Goal: Use online tool/utility: Use online tool/utility

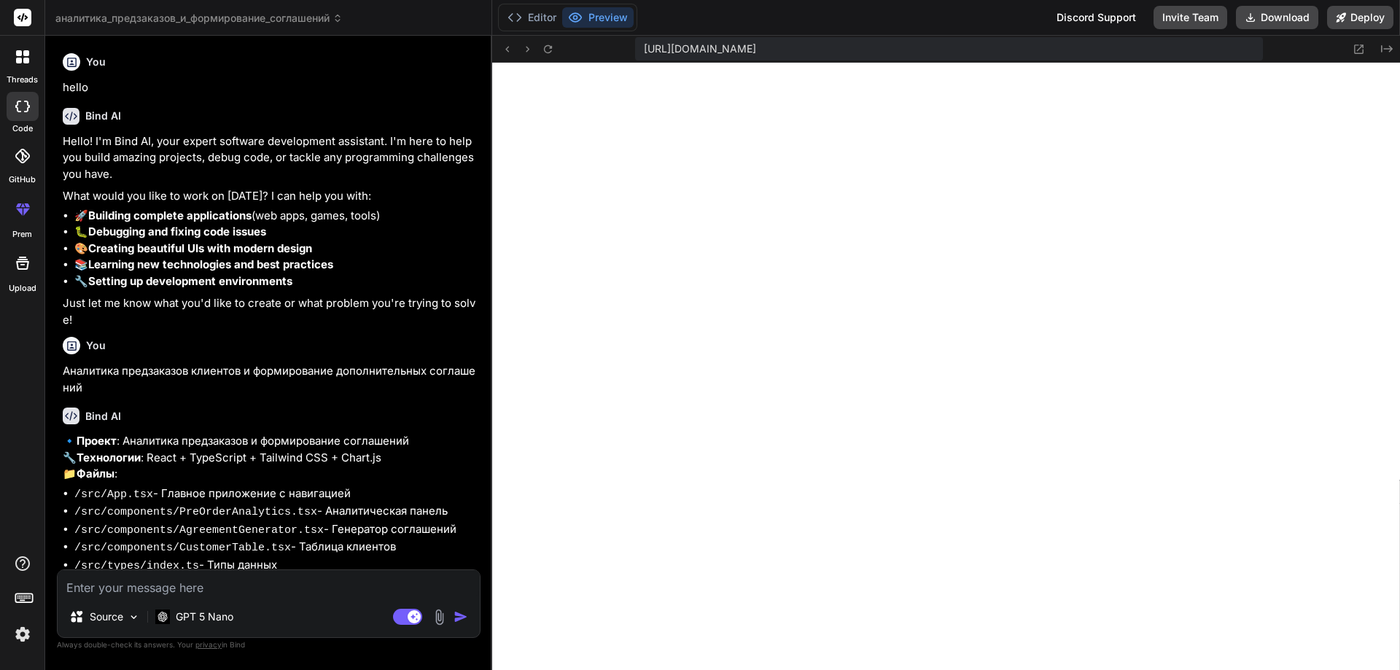
scroll to position [8273, 0]
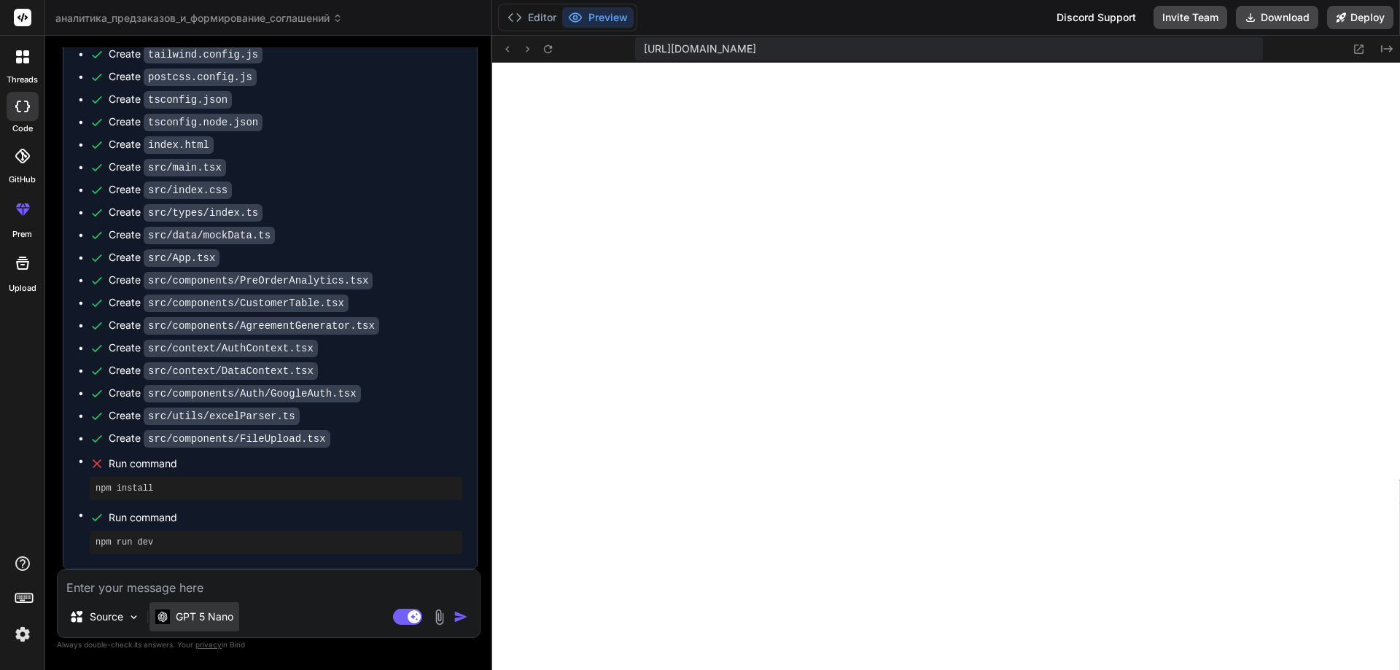
click at [230, 622] on p "GPT 5 Nano" at bounding box center [205, 617] width 58 height 15
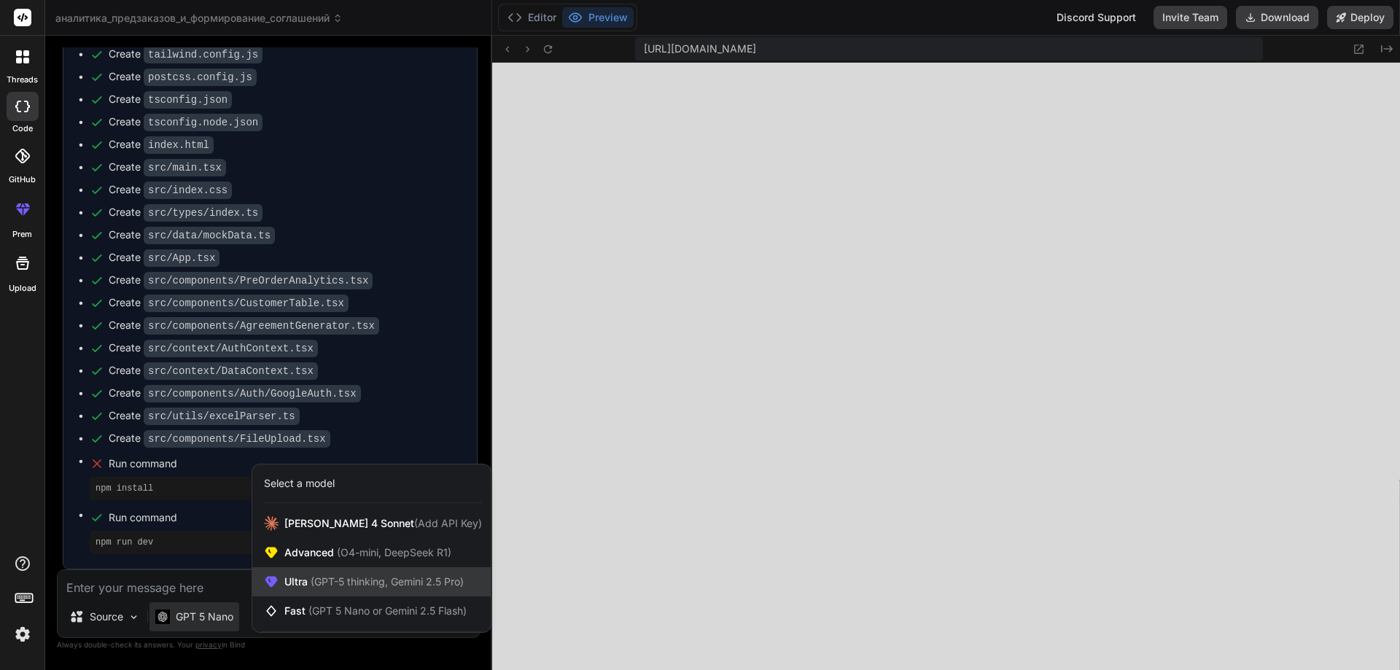
click at [358, 583] on span "(GPT-5 thinking, Gemini 2.5 Pro)" at bounding box center [386, 581] width 156 height 12
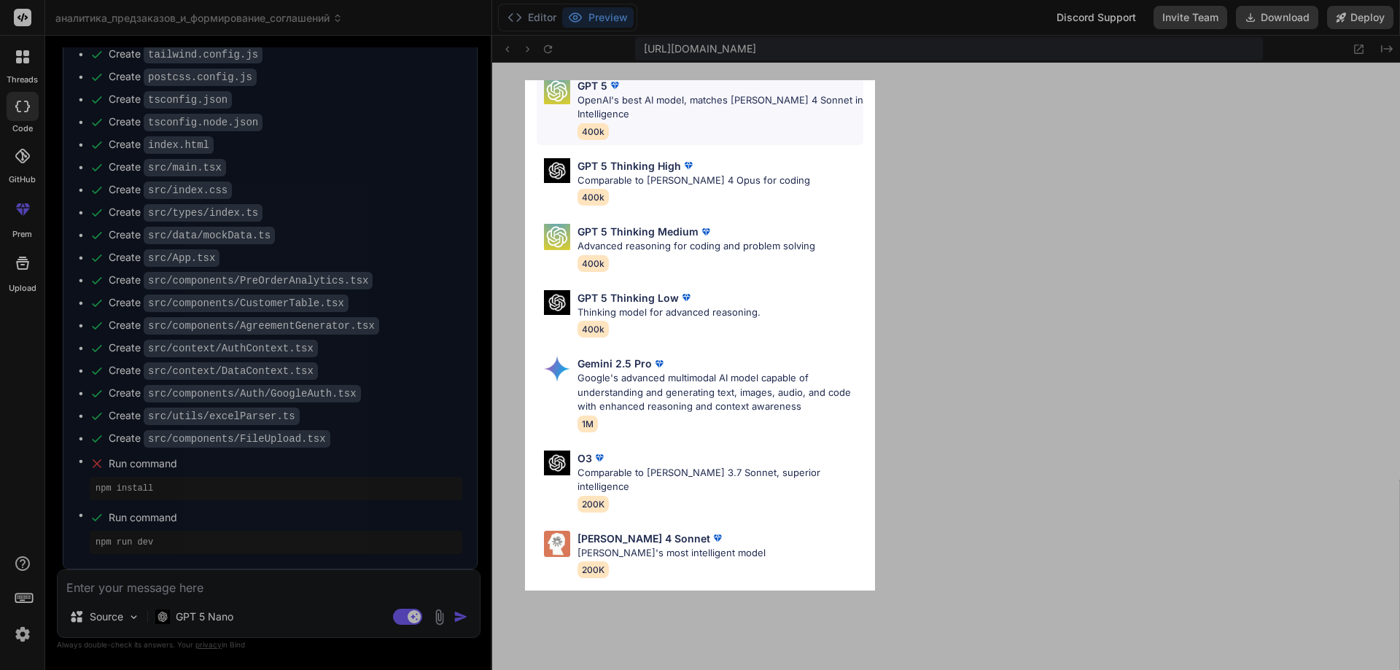
scroll to position [0, 0]
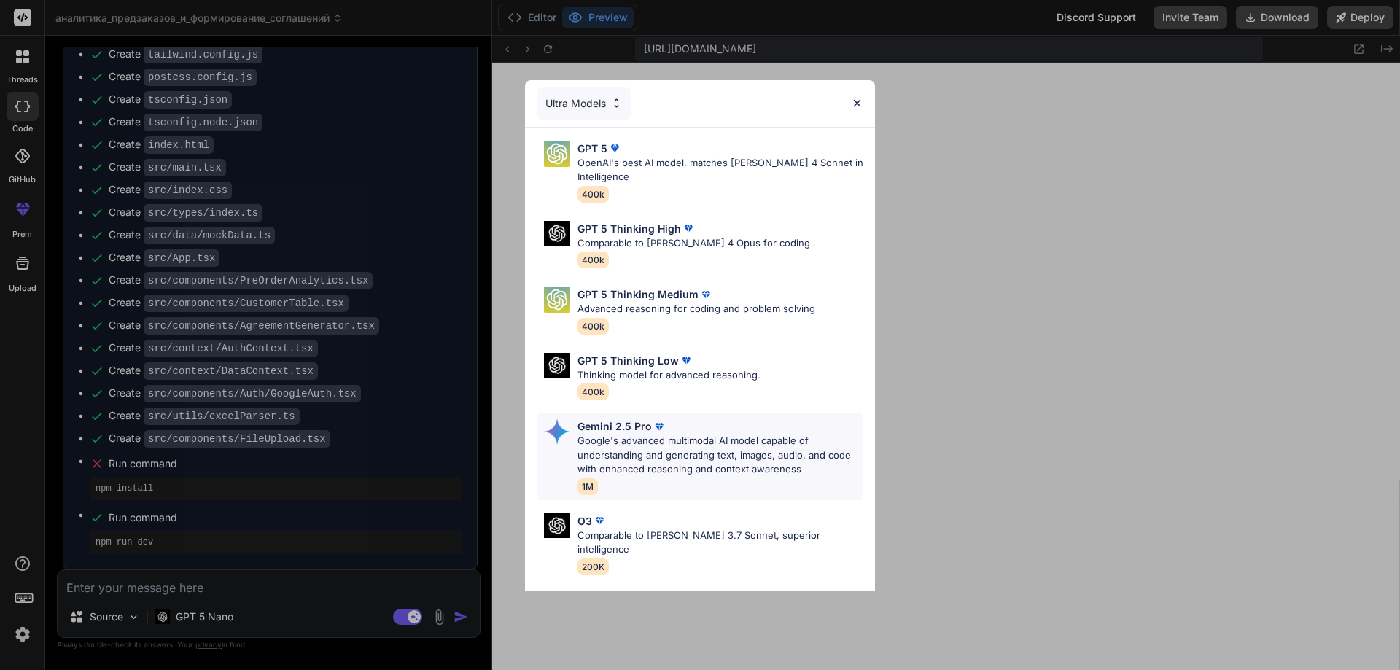
click at [687, 476] on p "Google's advanced multimodal AI model capable of understanding and generating t…" at bounding box center [721, 455] width 286 height 43
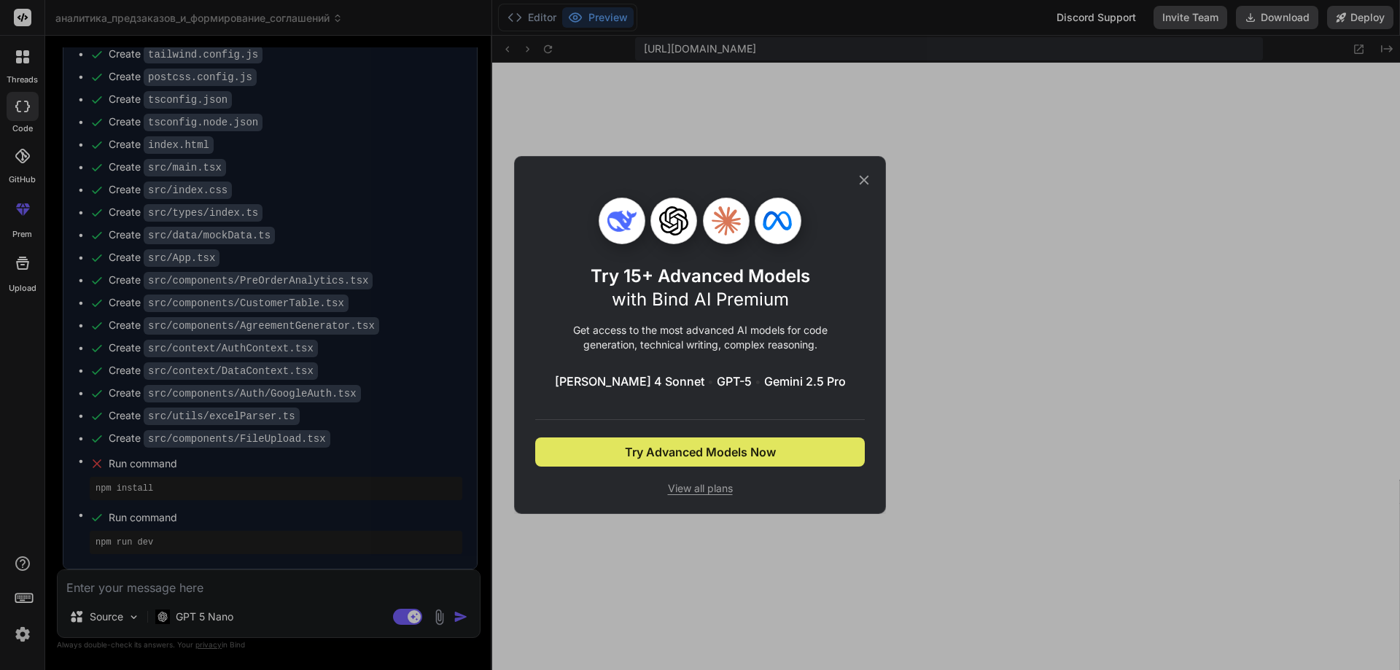
click at [695, 449] on span "Try Advanced Models Now" at bounding box center [700, 452] width 151 height 18
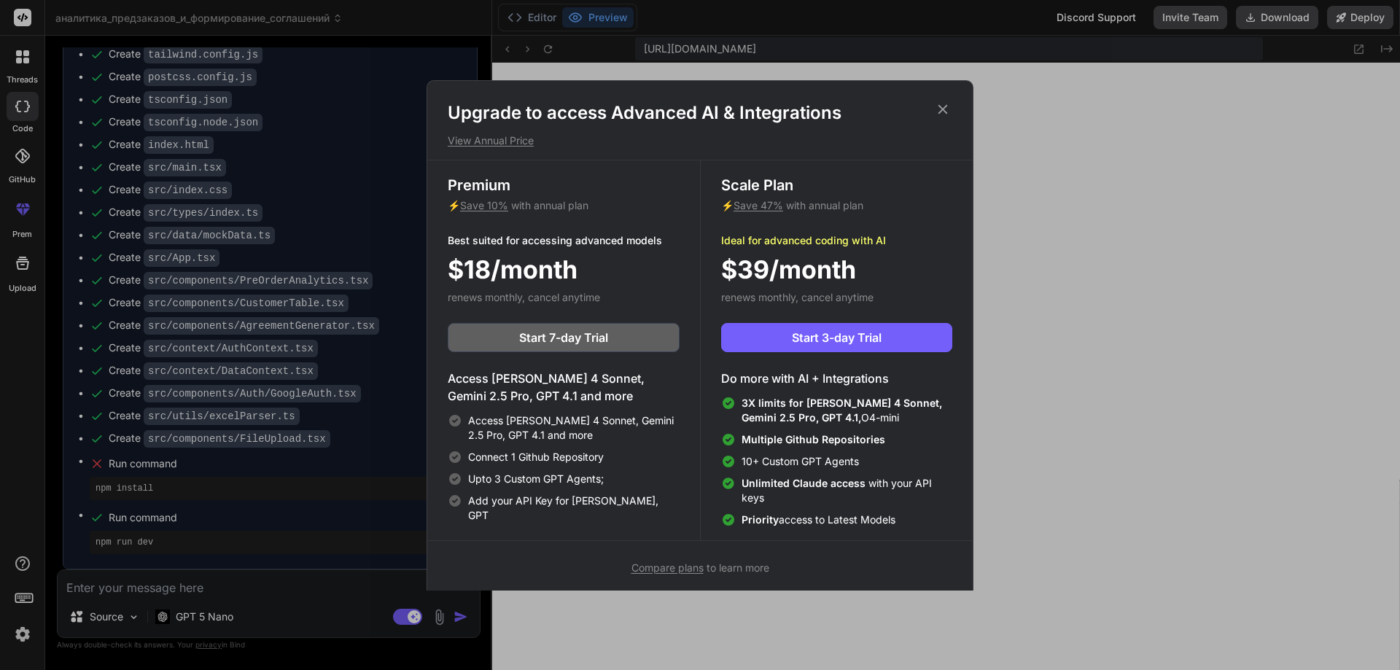
click at [949, 109] on icon at bounding box center [943, 109] width 16 height 16
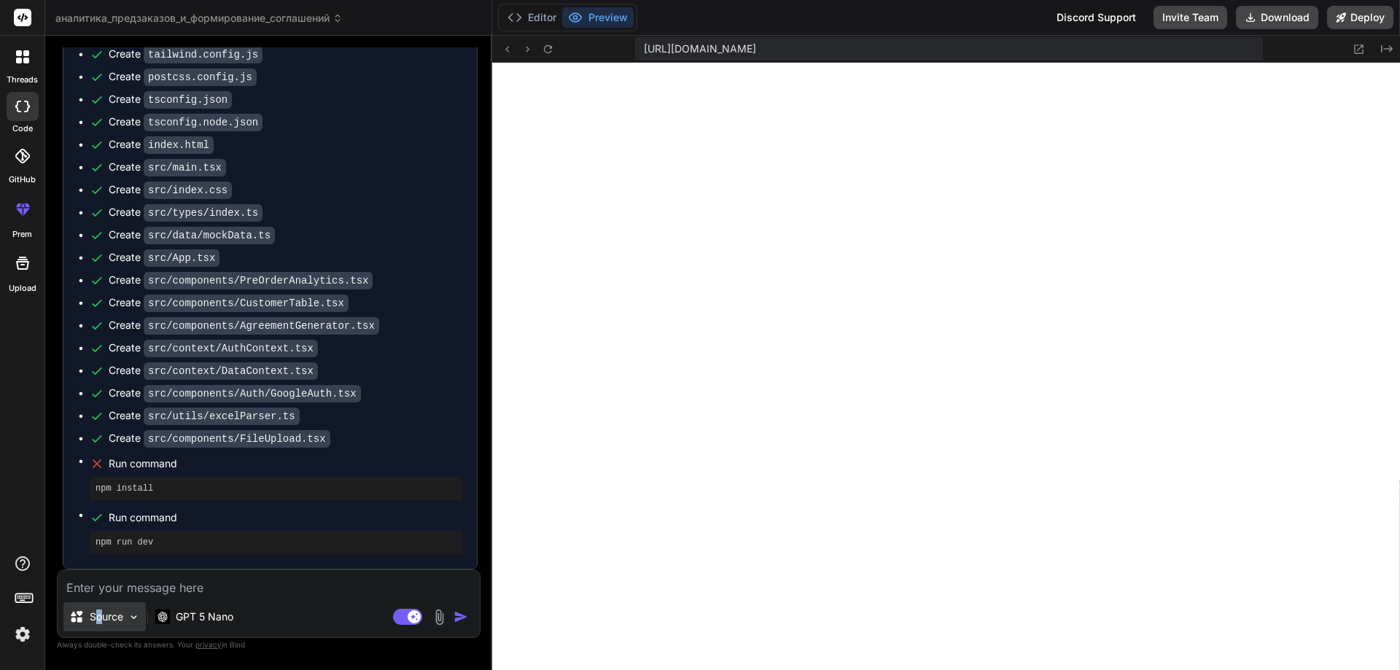
click at [100, 629] on div "Source" at bounding box center [104, 616] width 82 height 29
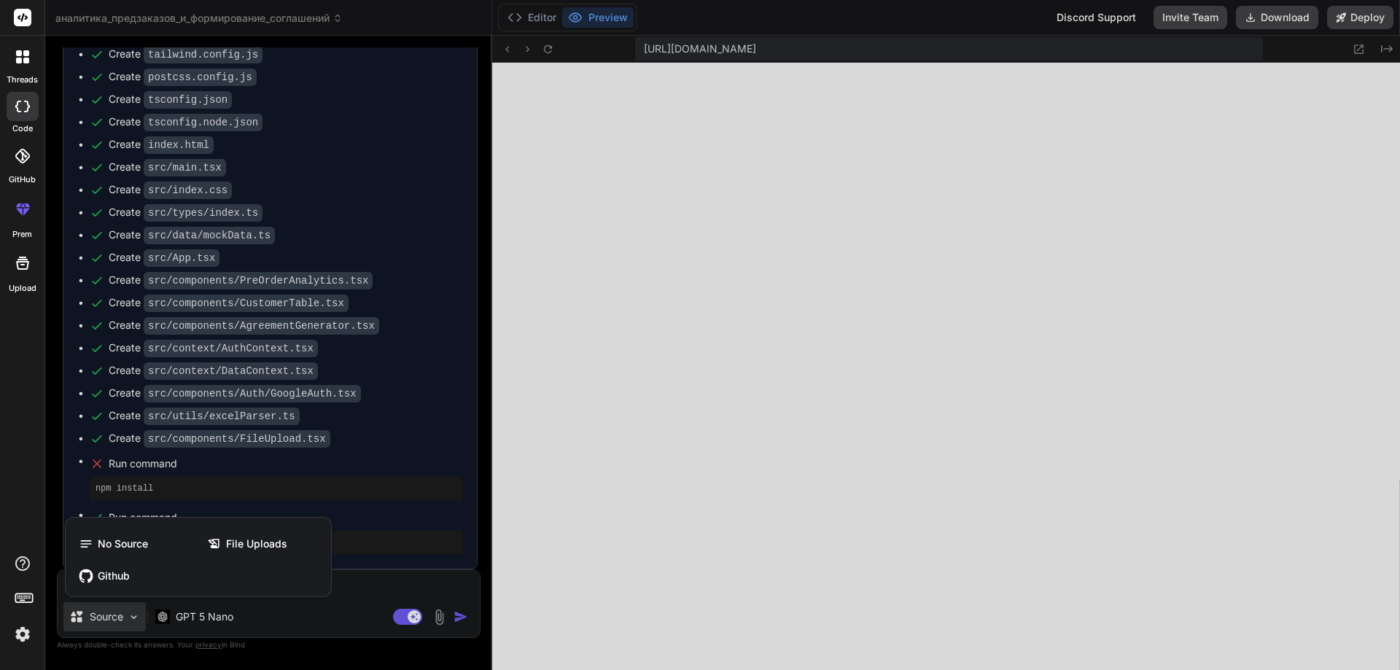
click at [230, 618] on div at bounding box center [700, 335] width 1400 height 670
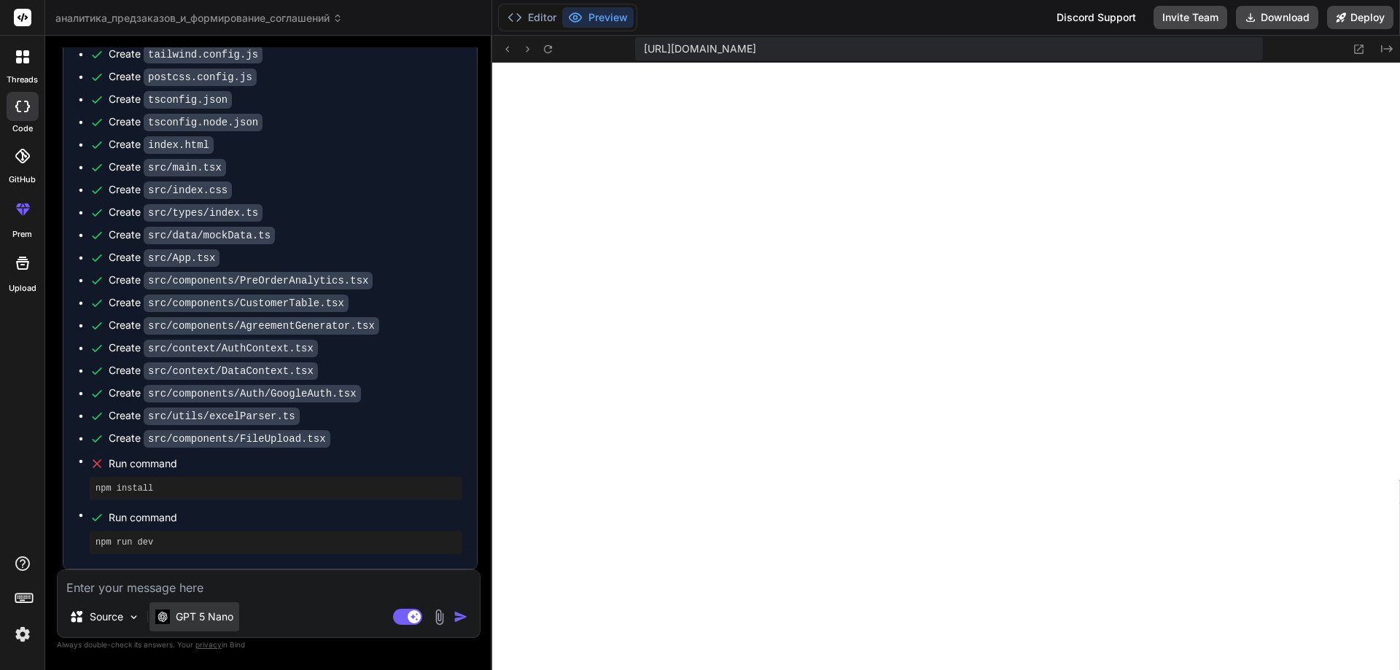
click at [212, 614] on p "GPT 5 Nano" at bounding box center [205, 617] width 58 height 15
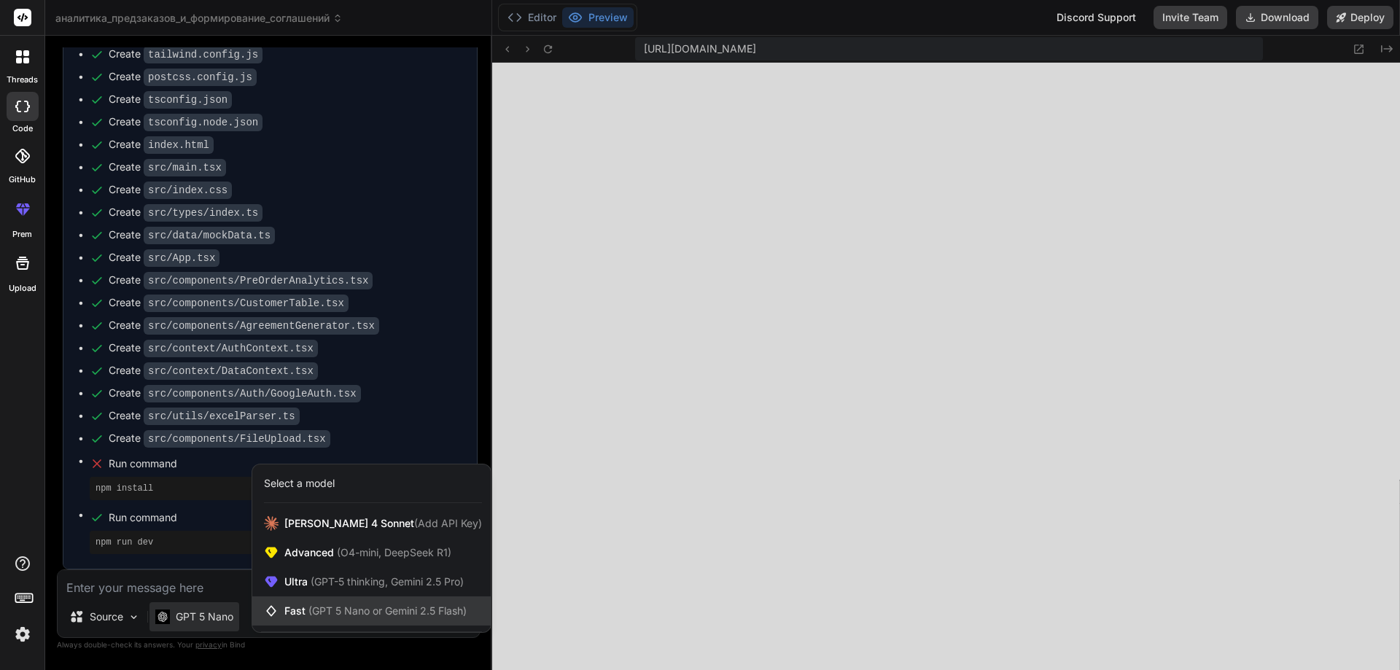
click at [342, 606] on span "(GPT 5 Nano or Gemini 2.5 Flash)" at bounding box center [388, 611] width 158 height 12
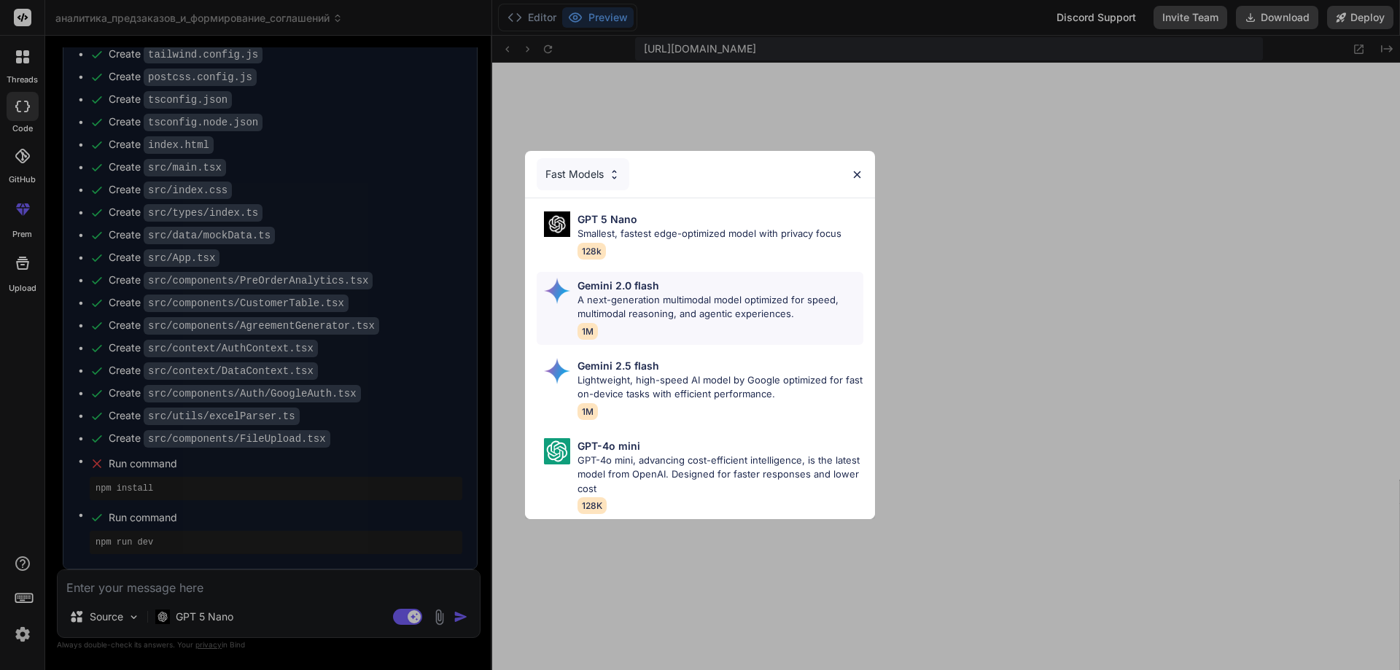
click at [680, 304] on p "A next-generation multimodal model optimized for speed, multimodal reasoning, a…" at bounding box center [721, 307] width 286 height 28
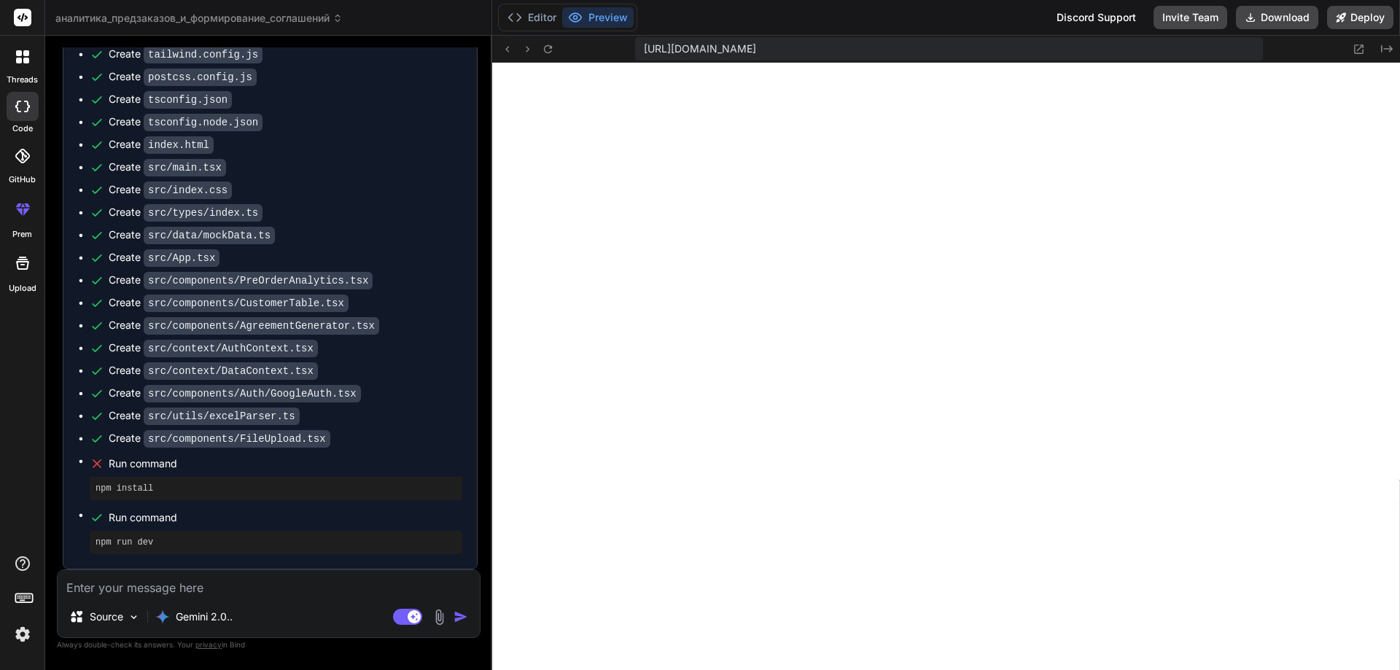
click at [459, 613] on img "button" at bounding box center [461, 617] width 15 height 15
click at [756, 51] on span "https://u3uk0f35zsjjbn9cprh6fq9h0p4tm2-wnxx--3000--96435430.local-corp.webconta…" at bounding box center [700, 49] width 112 height 15
click at [678, 45] on span "https://u3uk0f35zsjjbn9cprh6fq9h0p4tm2-wnxx--3000--96435430.local-corp.webconta…" at bounding box center [700, 49] width 112 height 15
click at [538, 16] on button "Editor" at bounding box center [532, 17] width 61 height 20
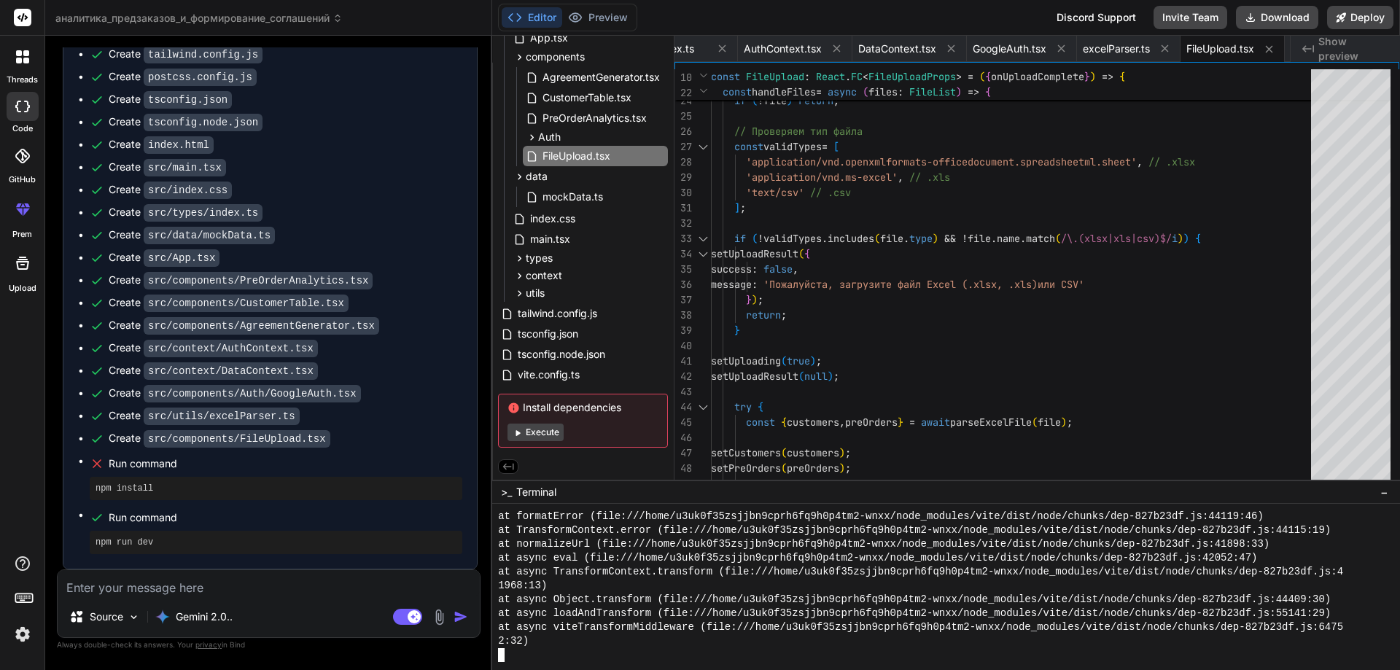
click at [545, 429] on button "Execute" at bounding box center [536, 433] width 56 height 18
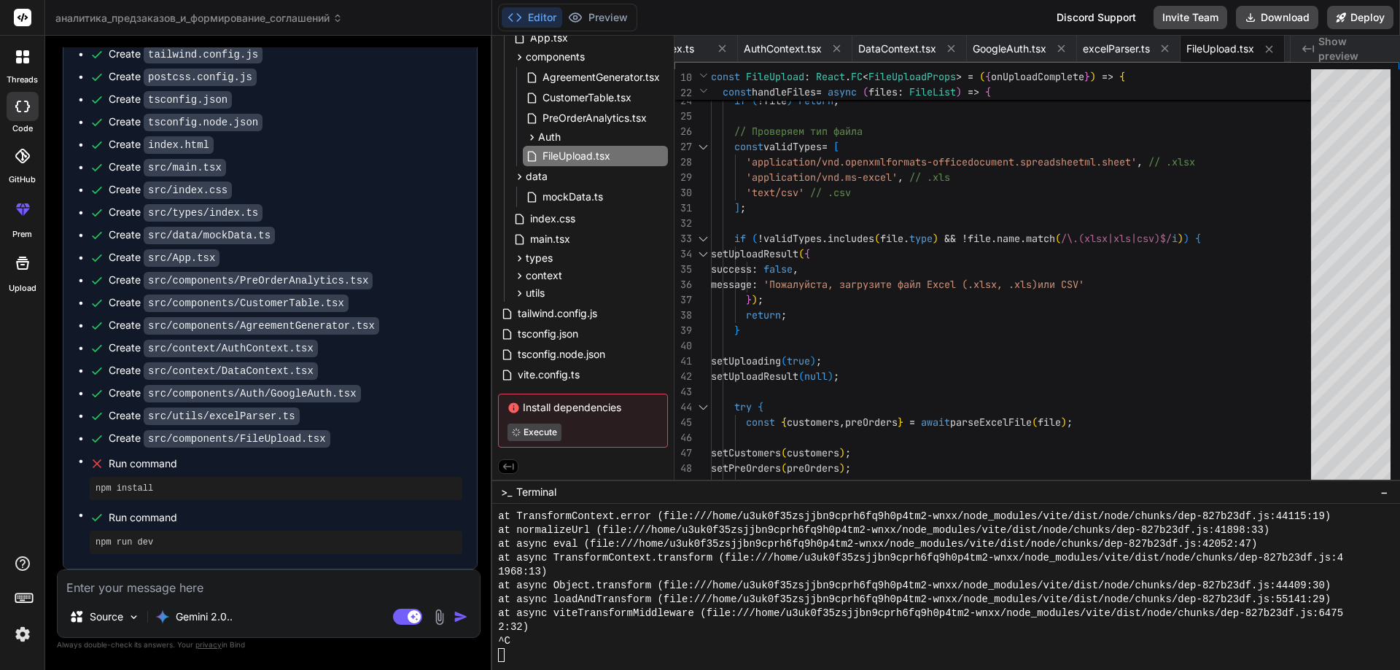
scroll to position [8342, 0]
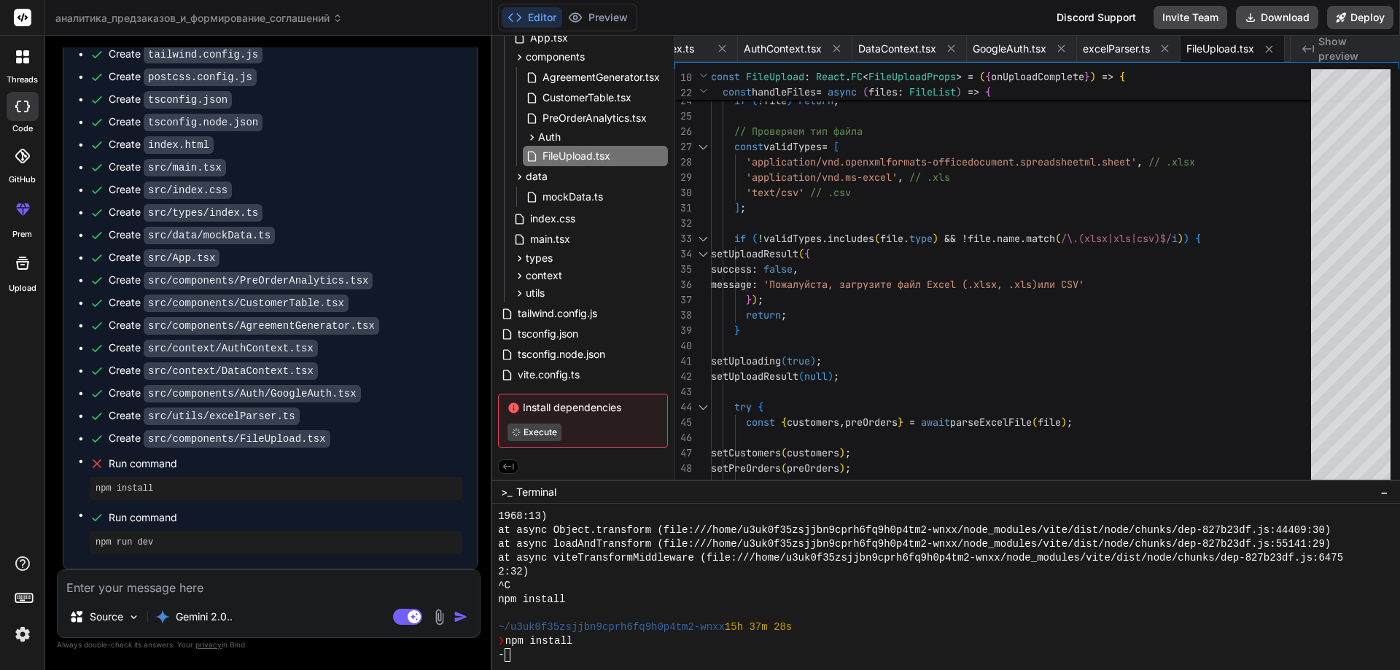
type textarea "x"
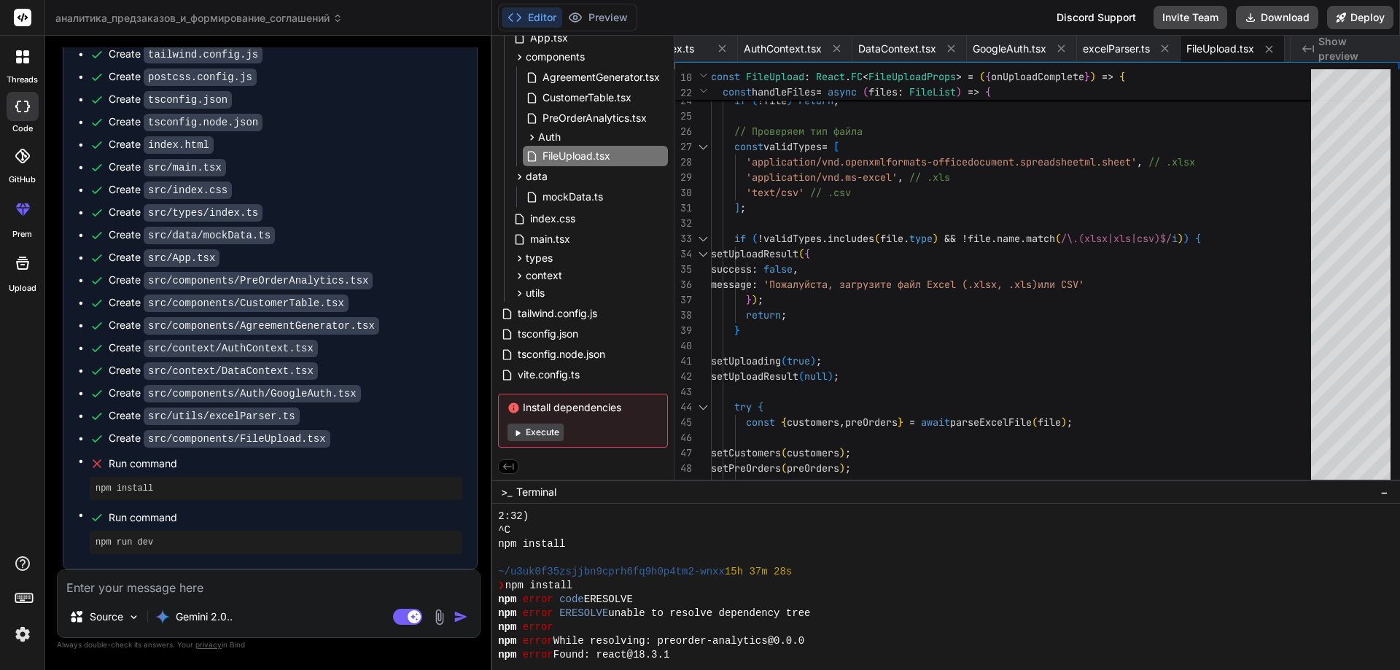
scroll to position [8453, 0]
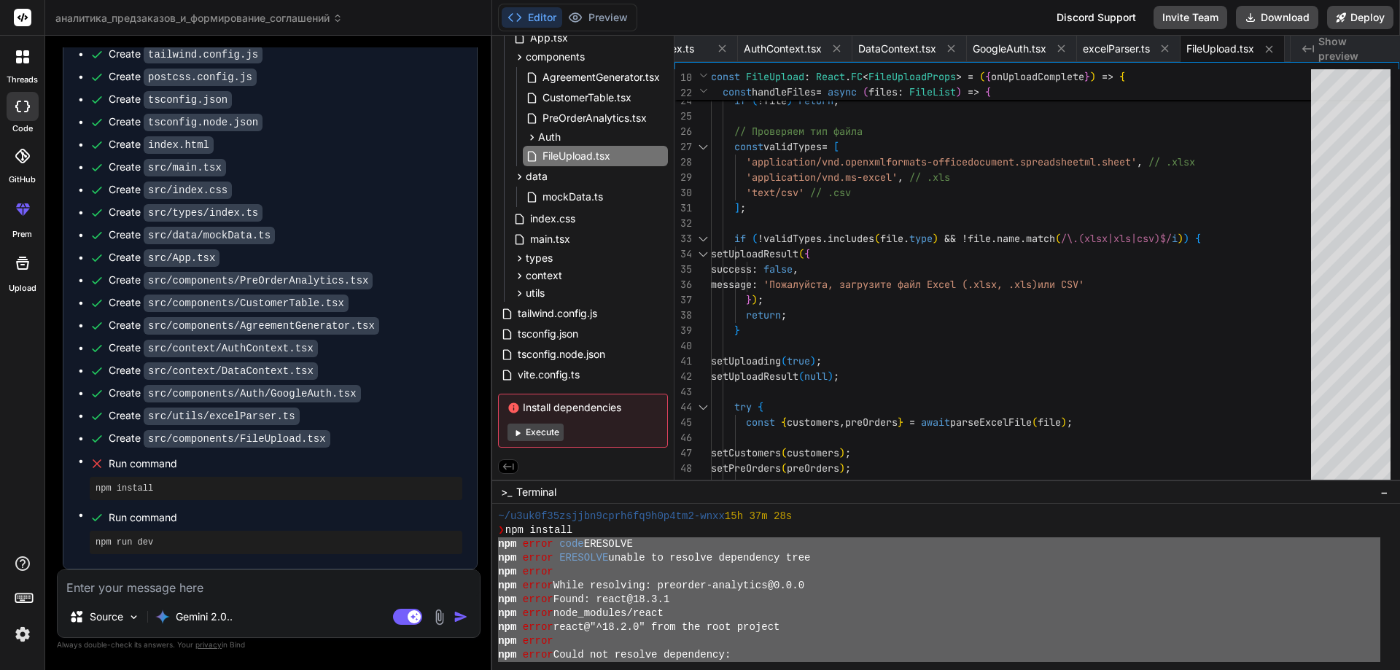
drag, startPoint x: 1165, startPoint y: 616, endPoint x: 494, endPoint y: 548, distance: 674.4
click at [494, 548] on div ";;;;;;;;;;;;;;;;;;;;;;;;;;;;;;;; 22222222222222222222222222222222 ~/u3uk0f35zsj…" at bounding box center [946, 587] width 908 height 166
type textarea "npm error code ERESOLVE npm error ERESOLVE unable to resolve dependency tree np…"
click at [163, 600] on div "Source Gemini 2.0.. Agent Mode. When this toggle is activated, AI automatically…" at bounding box center [269, 604] width 424 height 69
click at [161, 587] on textarea at bounding box center [269, 583] width 422 height 26
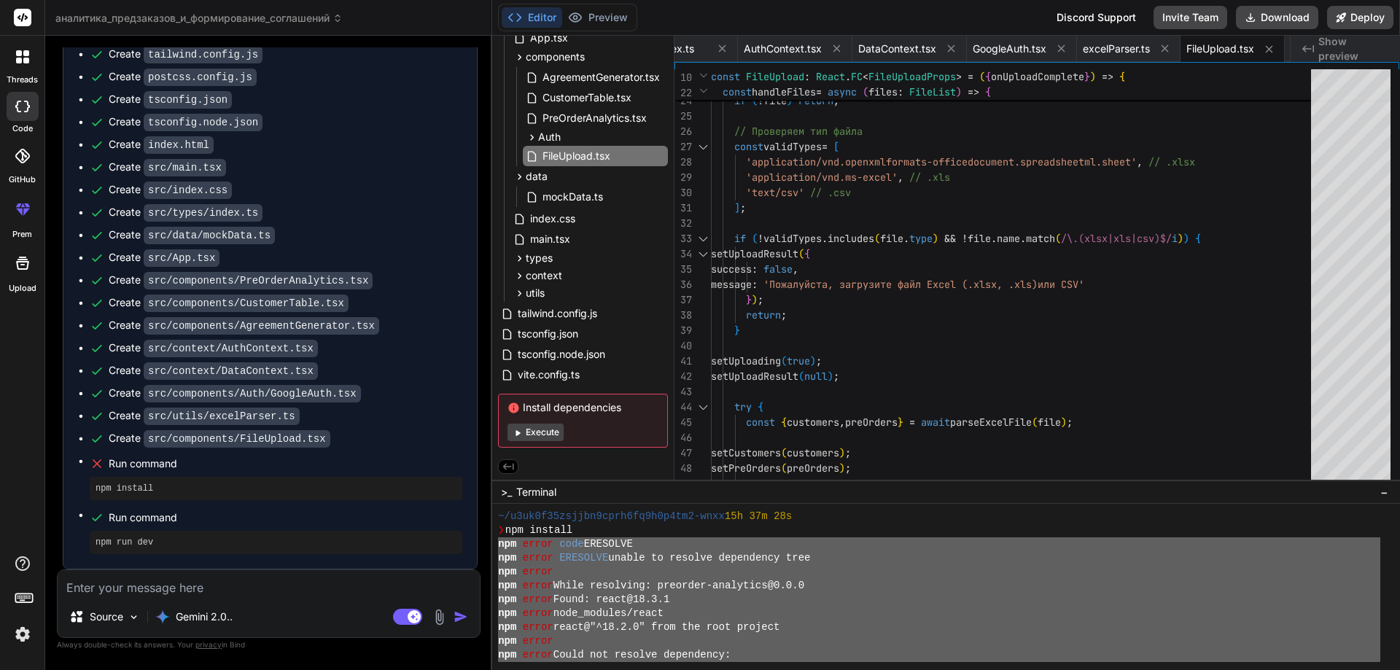
paste textarea "npm error code ERESOLVE npm error ERESOLVE unable to resolve dependency tree np…"
type textarea "npm error code ERESOLVE npm error ERESOLVE unable to resolve dependency tree np…"
type textarea "x"
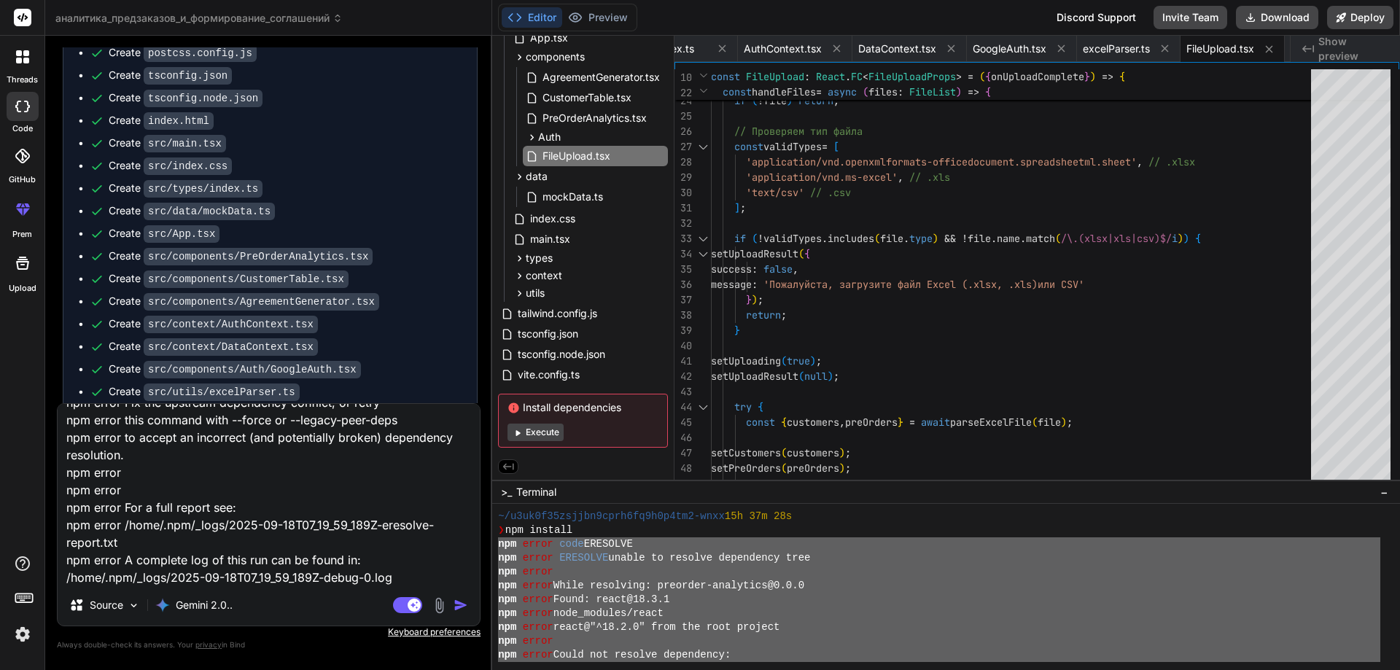
type textarea "npm error code ERESOLVE npm error ERESOLVE unable to resolve dependency tree np…"
click at [465, 602] on img "button" at bounding box center [461, 605] width 15 height 15
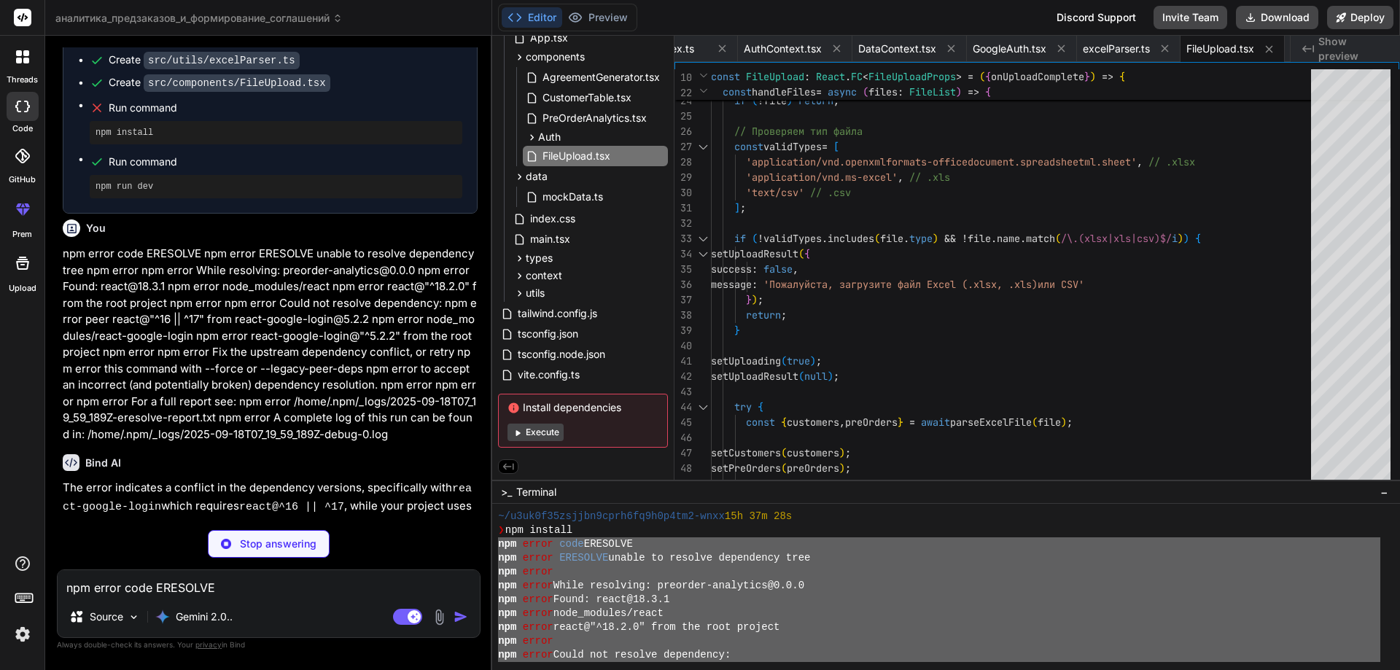
scroll to position [3883, 0]
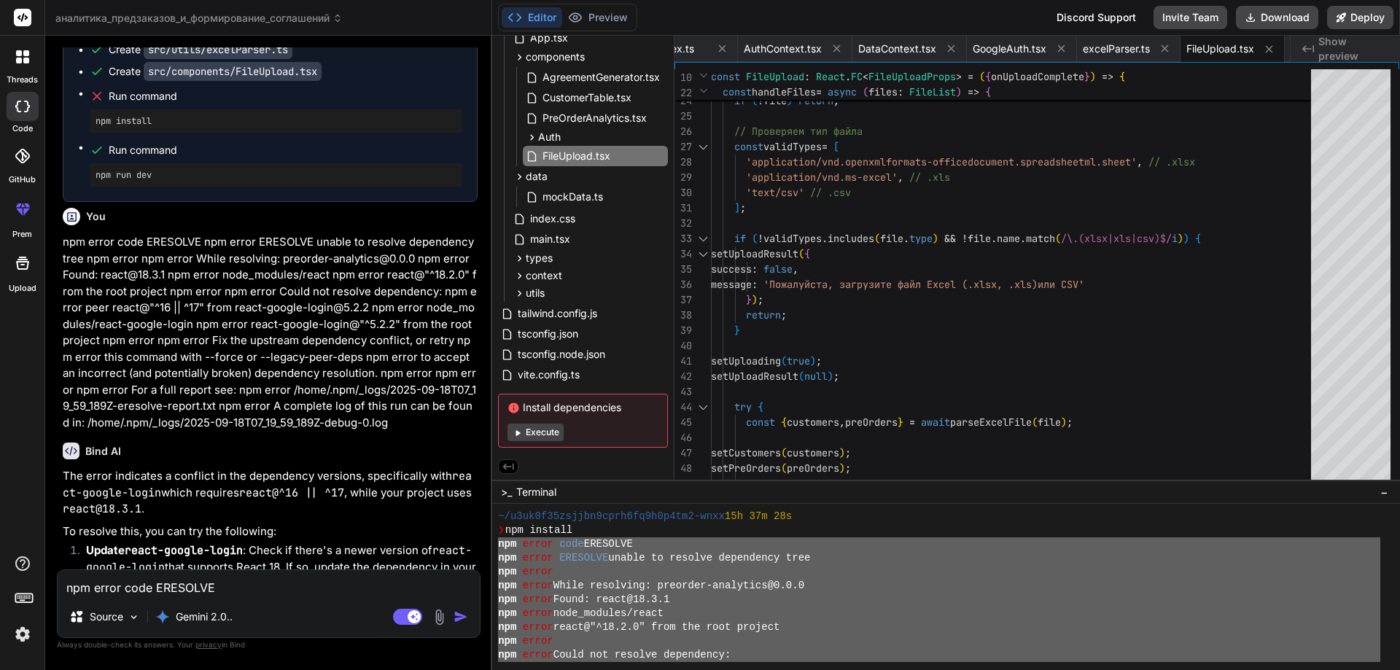
type textarea "x"
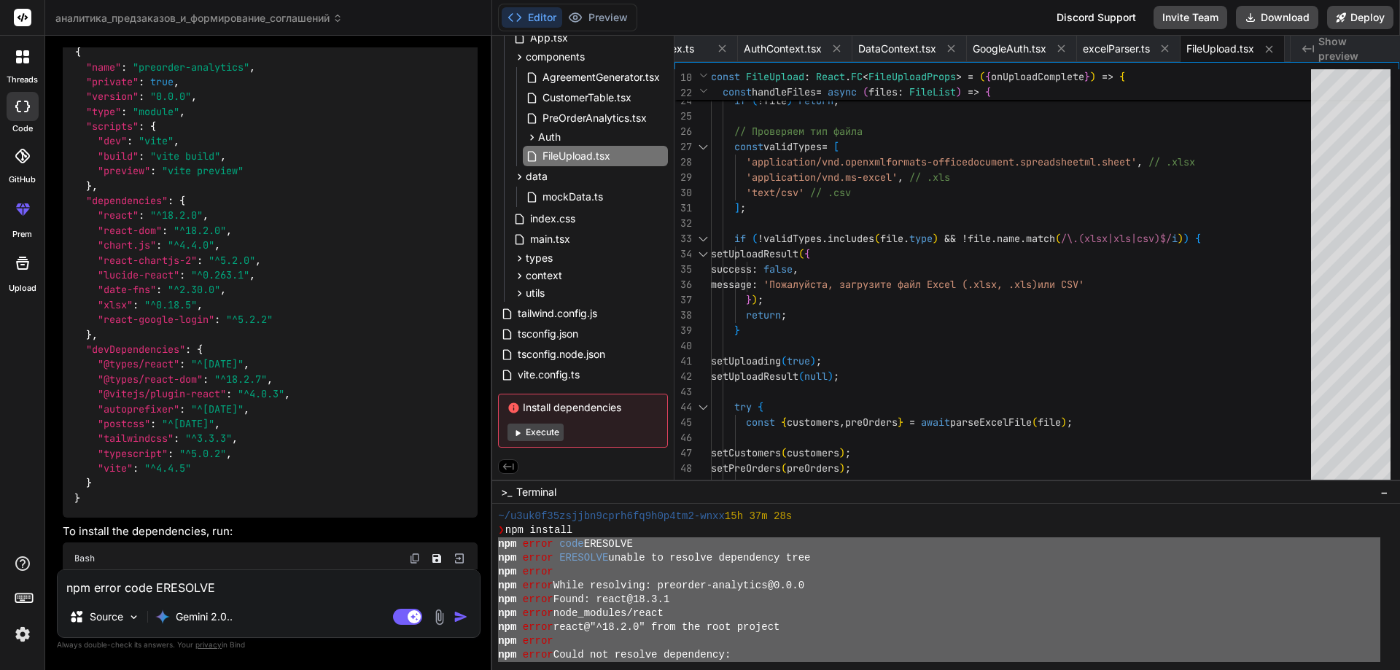
scroll to position [4913, 0]
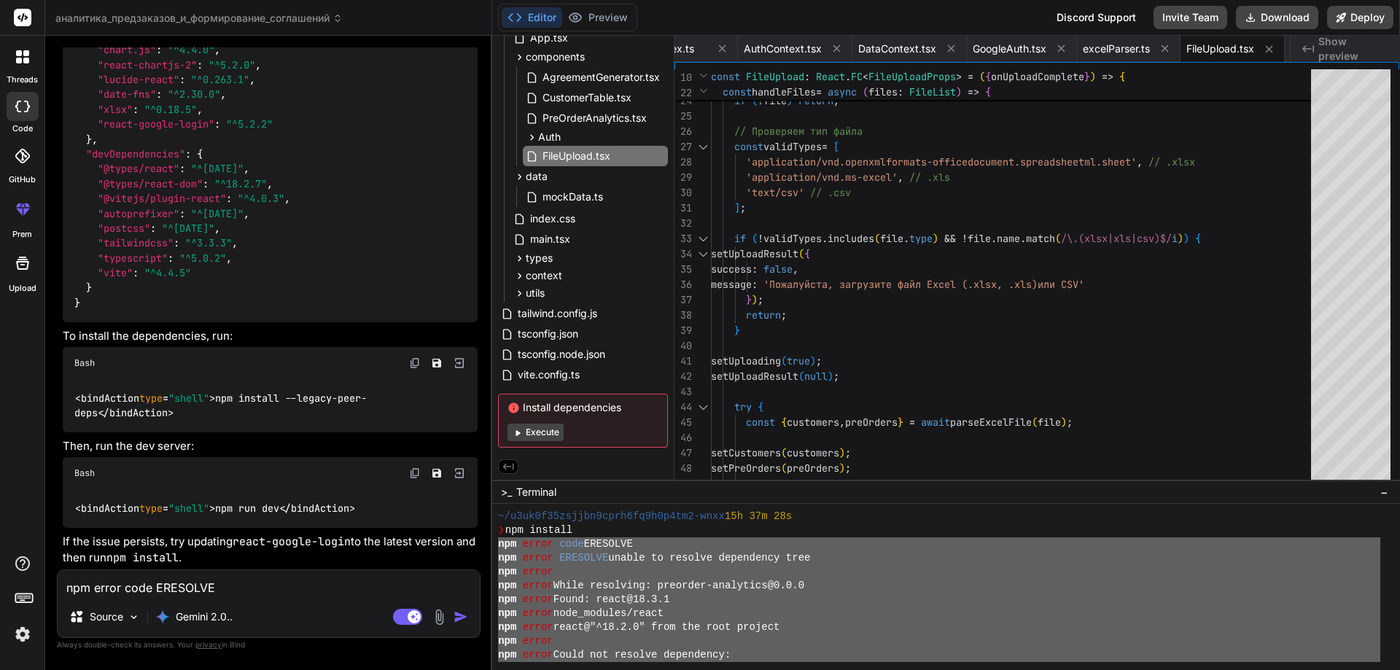
click at [216, 389] on div "<bindAction type = "shell" >npm install --legacy-peer-deps</bindAction>" at bounding box center [270, 405] width 415 height 53
click at [204, 391] on code "<bindAction type = "shell" >npm install --legacy-peer-deps</bindAction>" at bounding box center [220, 406] width 292 height 30
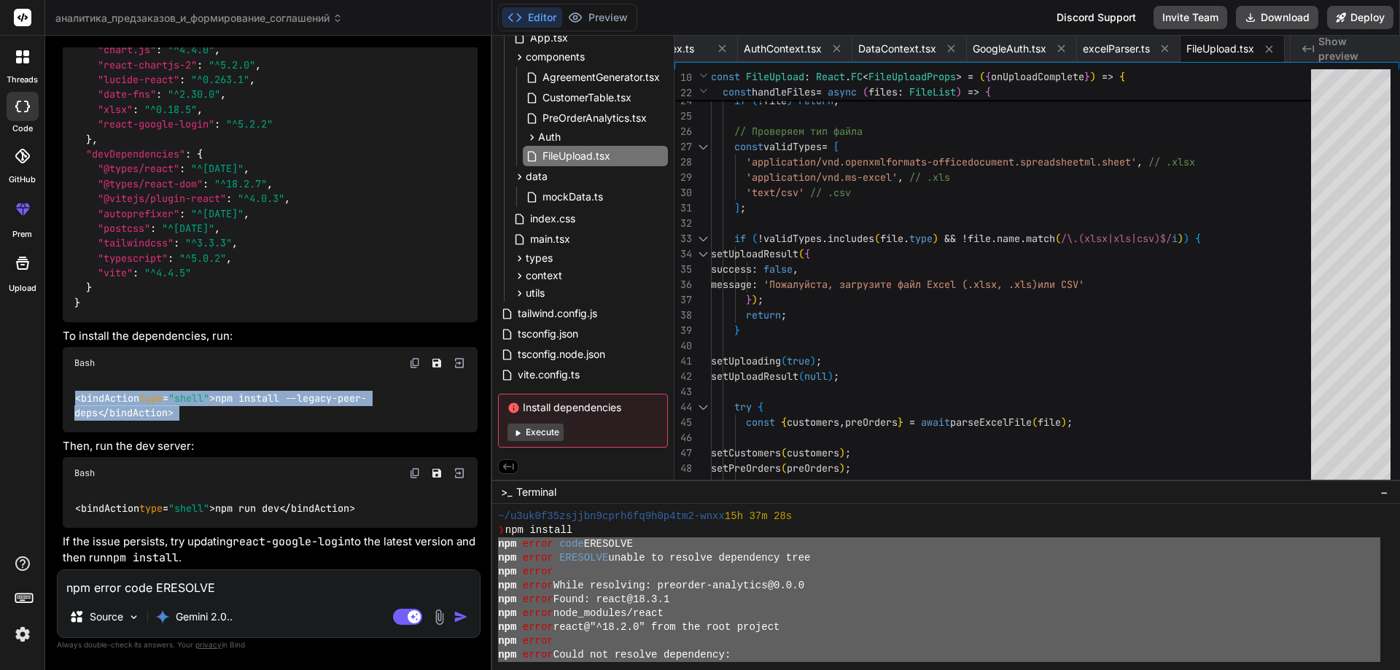
click at [204, 391] on code "<bindAction type = "shell" >npm install --legacy-peer-deps</bindAction>" at bounding box center [220, 406] width 292 height 30
copy div "<bindAction type = "shell" >npm install --legacy-peer-deps</bindAction>"
type textarea "]; if (!validTypes.includes(file.type) && !file.name.match(/\.(xlsx|xls|csv)$/i…"
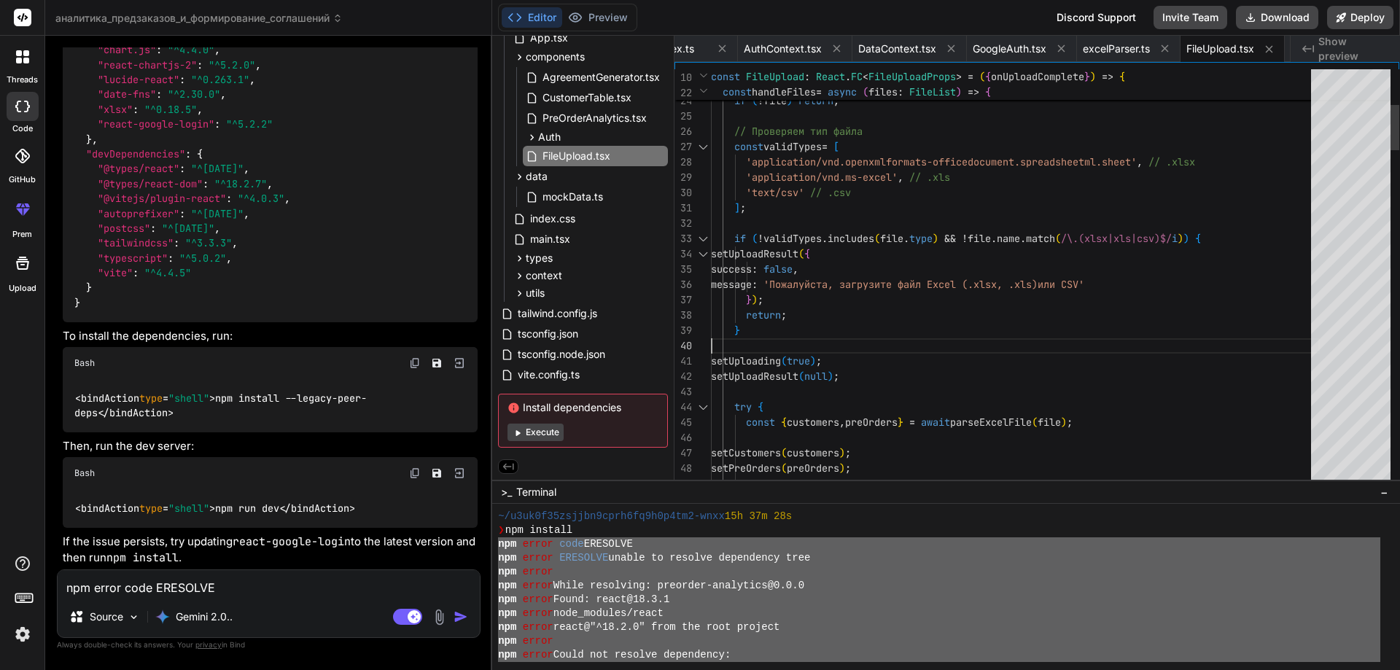
scroll to position [0, 0]
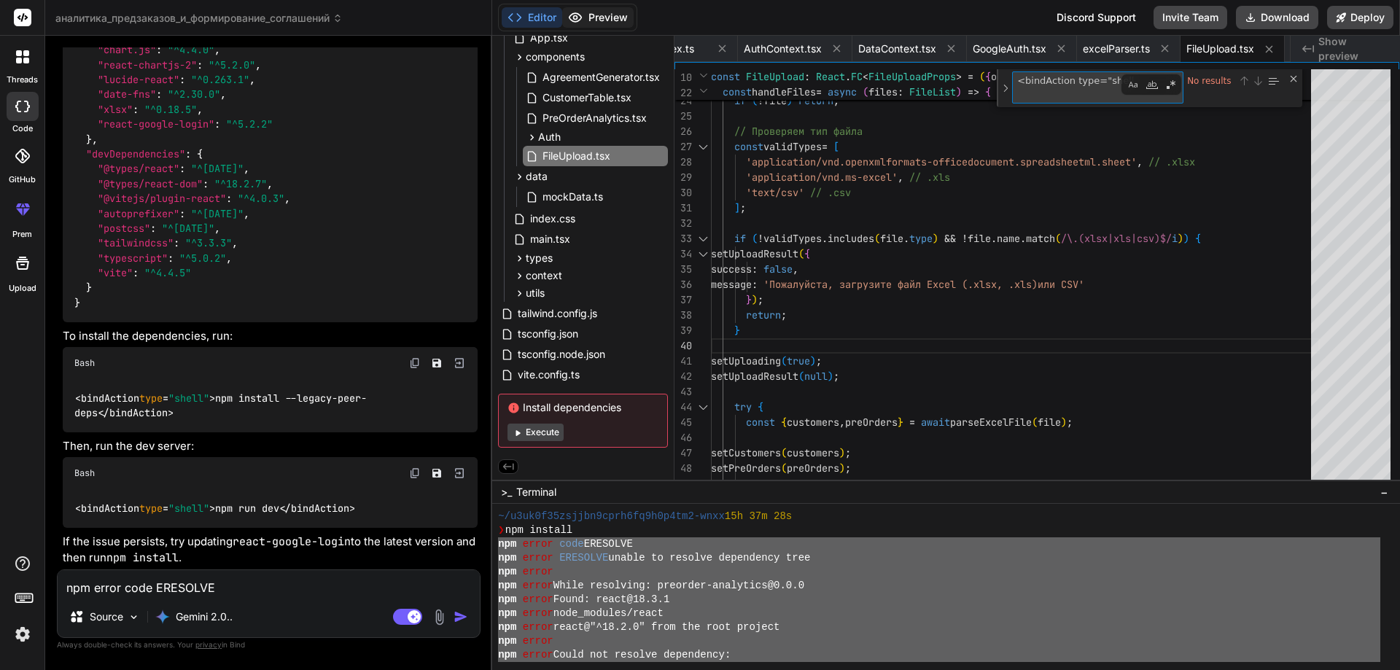
type textarea "<bindAction type="shell">npm install --legacy-peer-deps</bindAction>"
click at [610, 12] on button "Preview" at bounding box center [597, 17] width 71 height 20
click at [522, 435] on icon at bounding box center [517, 432] width 11 height 11
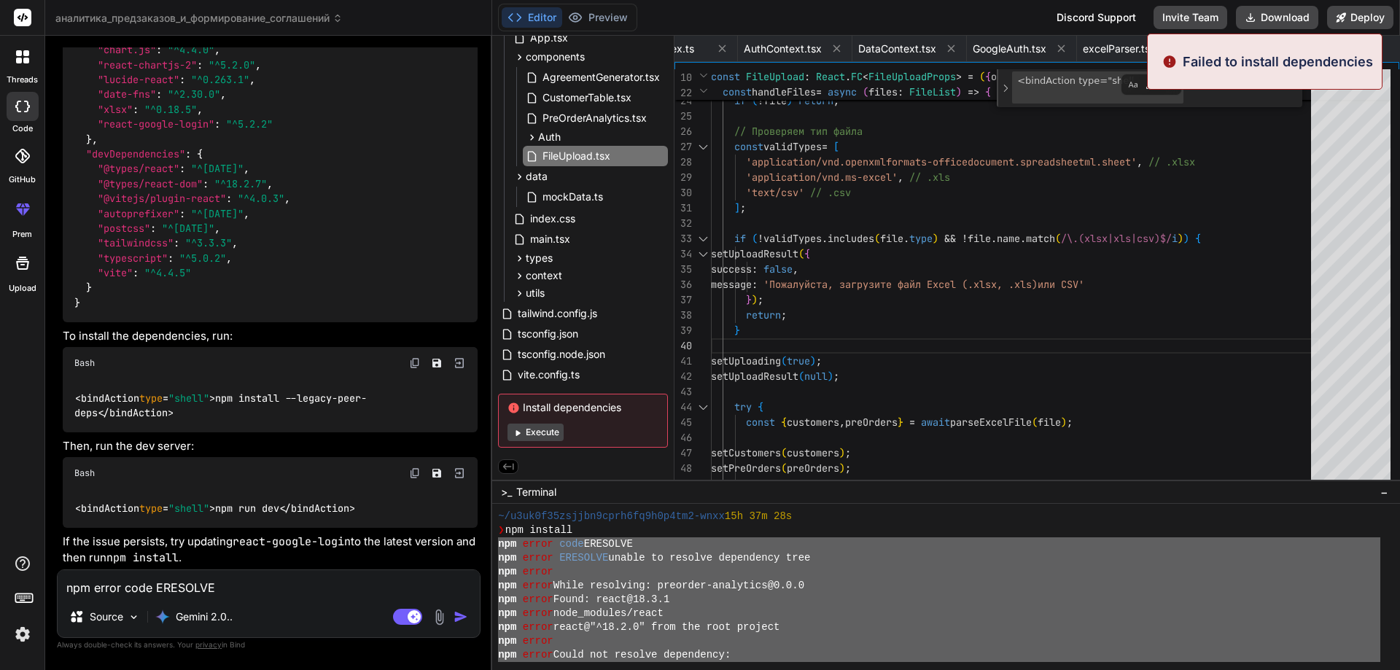
click at [548, 424] on button "Execute" at bounding box center [536, 433] width 56 height 18
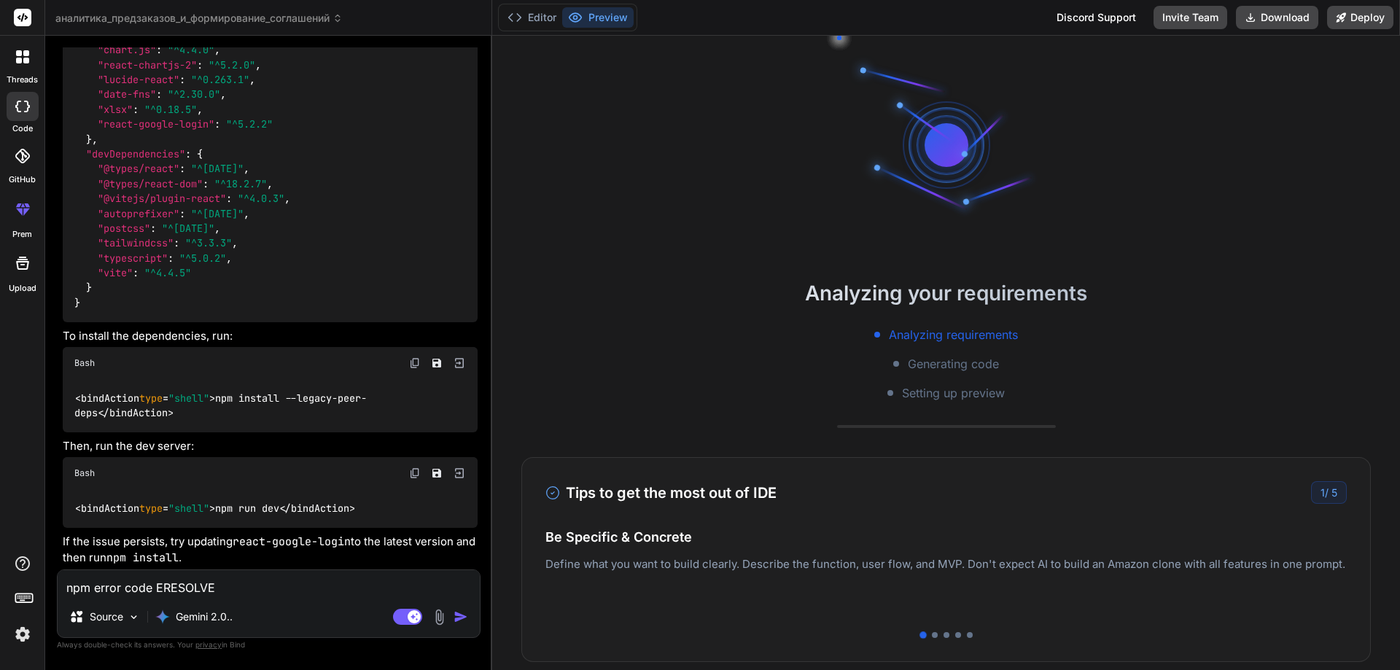
type textarea "x"
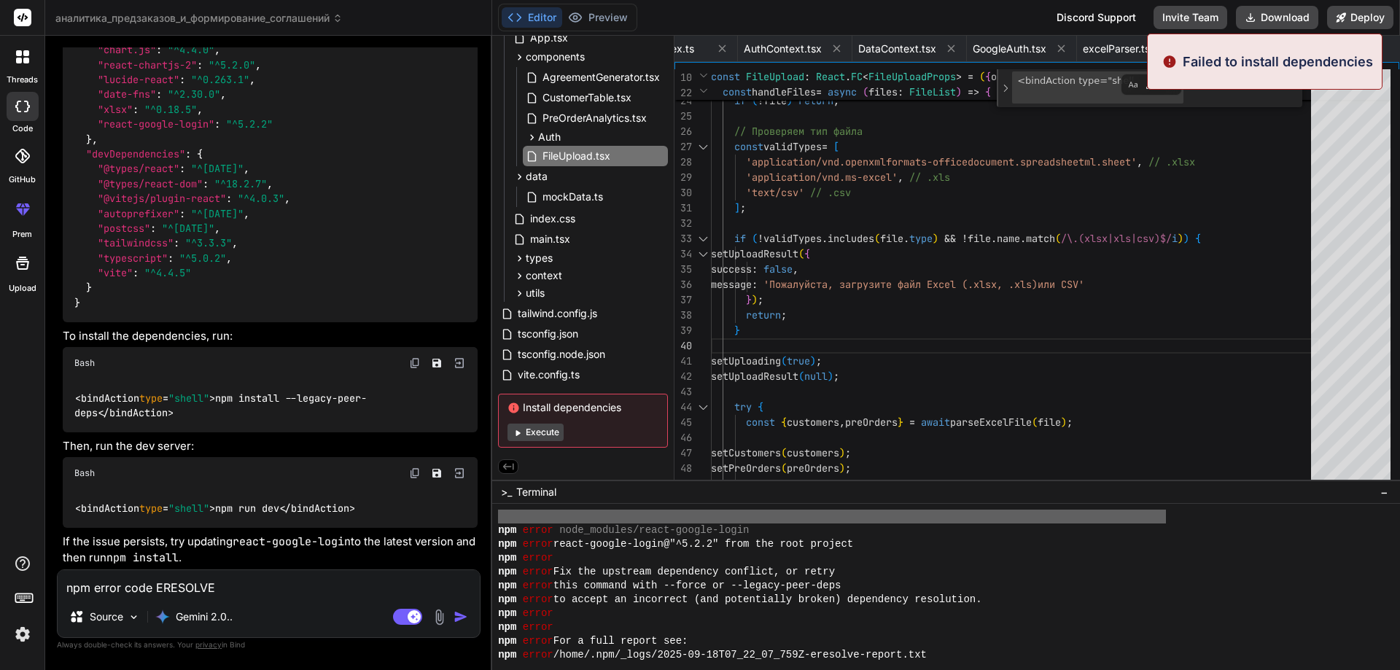
scroll to position [9437, 0]
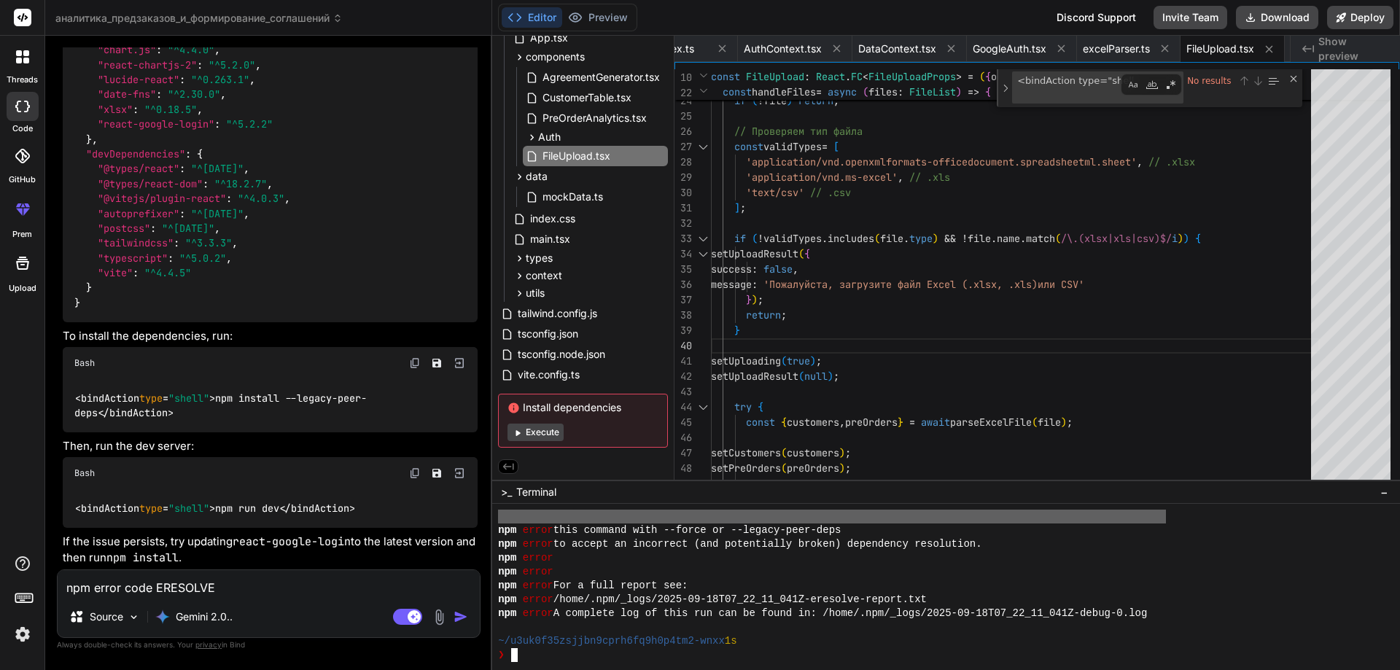
type textarea "npm error code ERESOLVE npm error ERESOLVE unable to resolve dependency tree np…"
drag, startPoint x: 745, startPoint y: 567, endPoint x: 134, endPoint y: 619, distance: 613.4
click at [134, 619] on img at bounding box center [134, 617] width 12 height 12
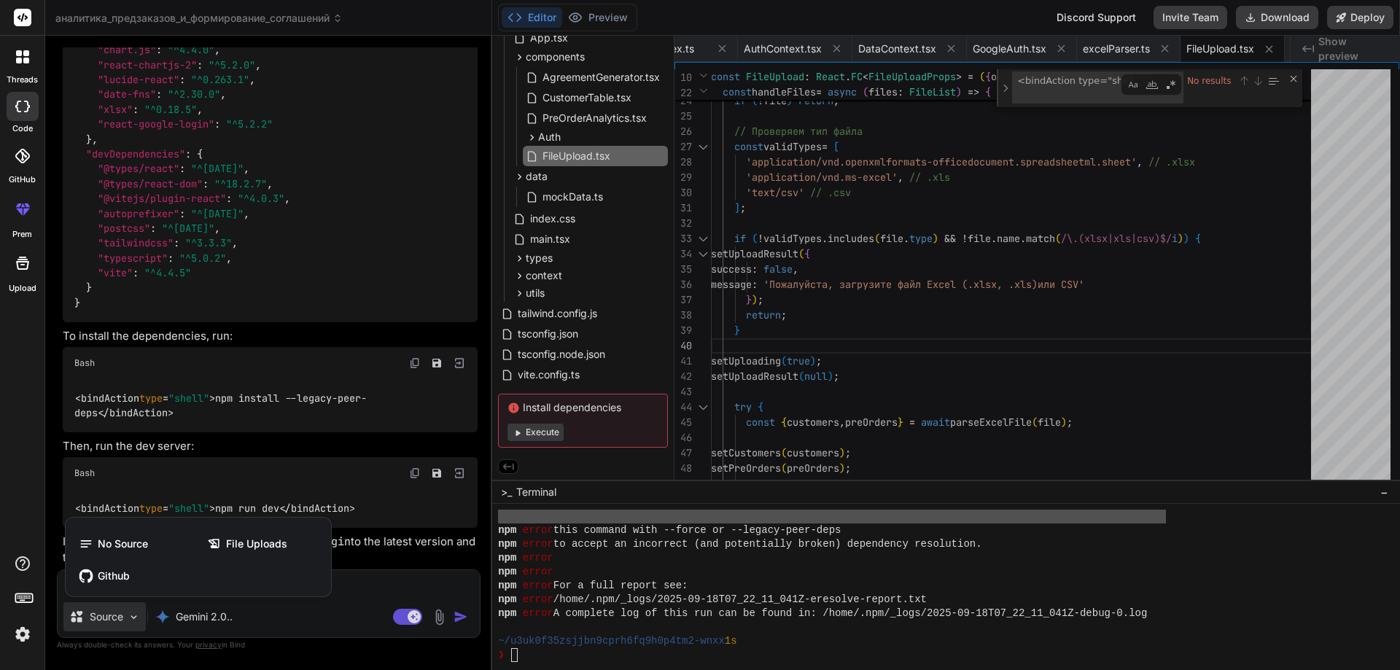
click at [716, 618] on div at bounding box center [700, 335] width 1400 height 670
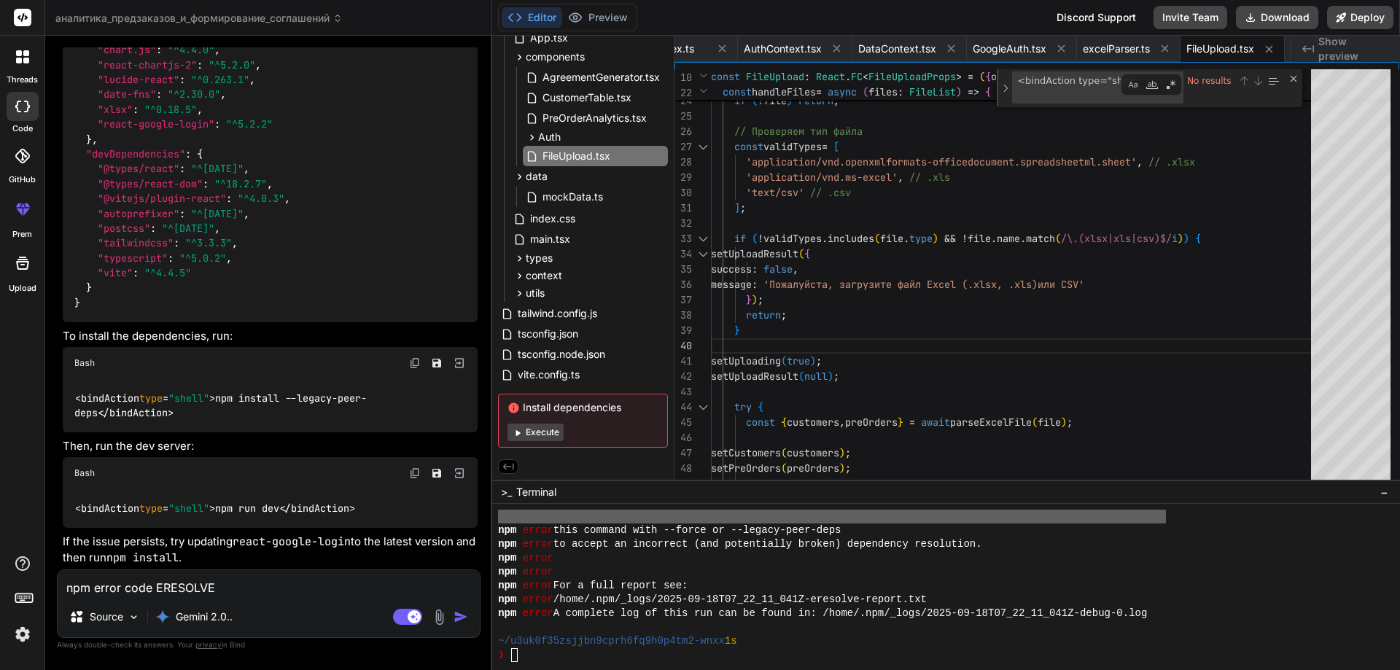
click at [31, 264] on icon at bounding box center [23, 264] width 18 height 18
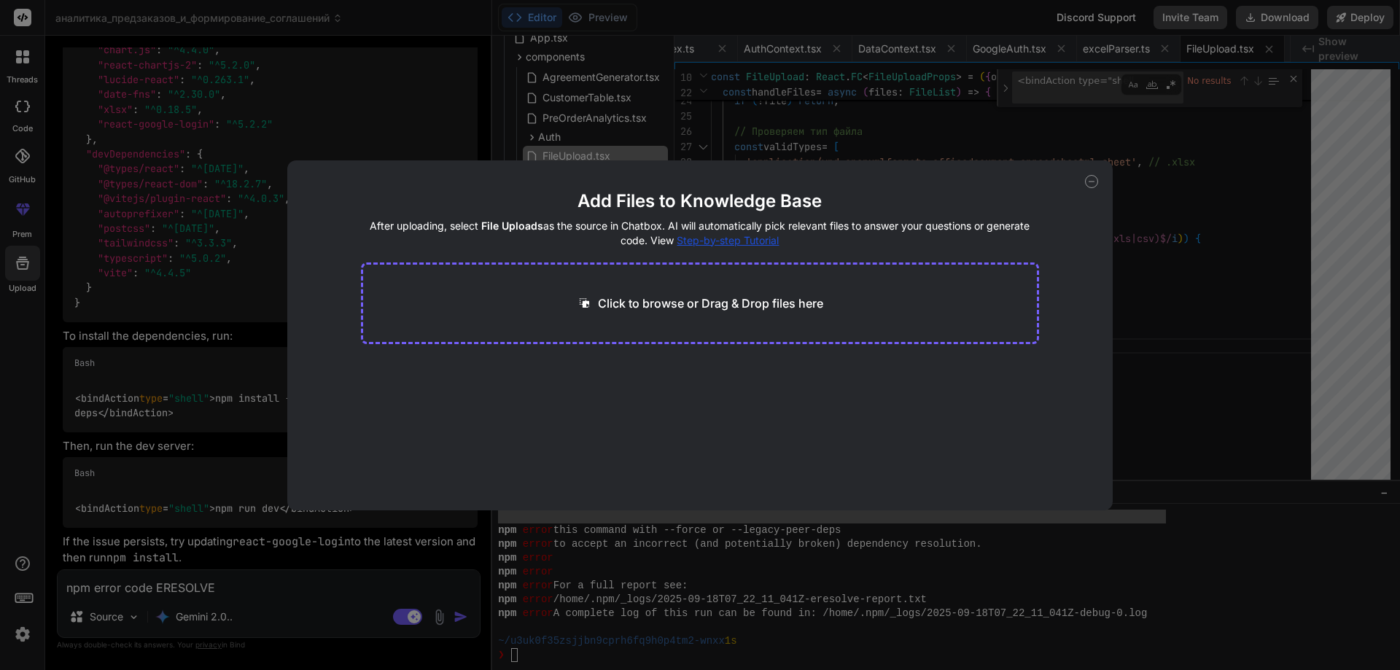
click at [960, 115] on div "Add Files to Knowledge Base After uploading, select File Uploads as the source …" at bounding box center [700, 335] width 1400 height 670
type textarea "x"
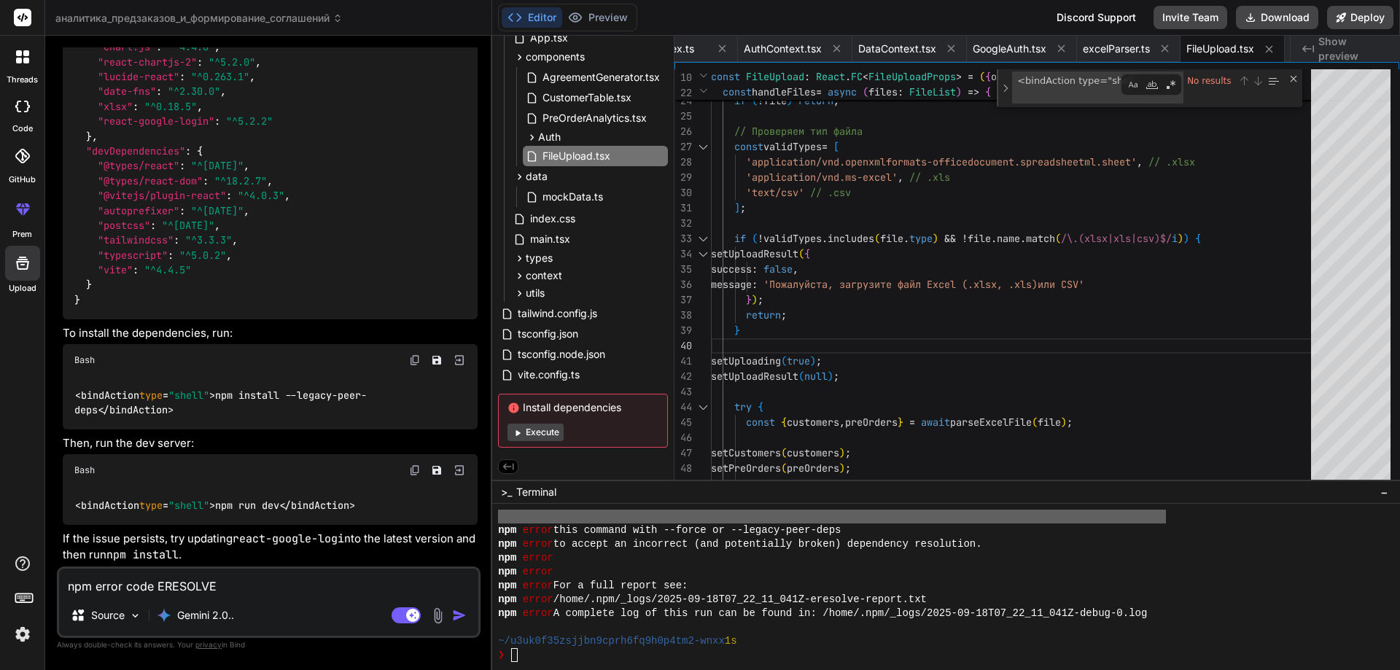
click at [29, 78] on label "threads" at bounding box center [22, 80] width 31 height 12
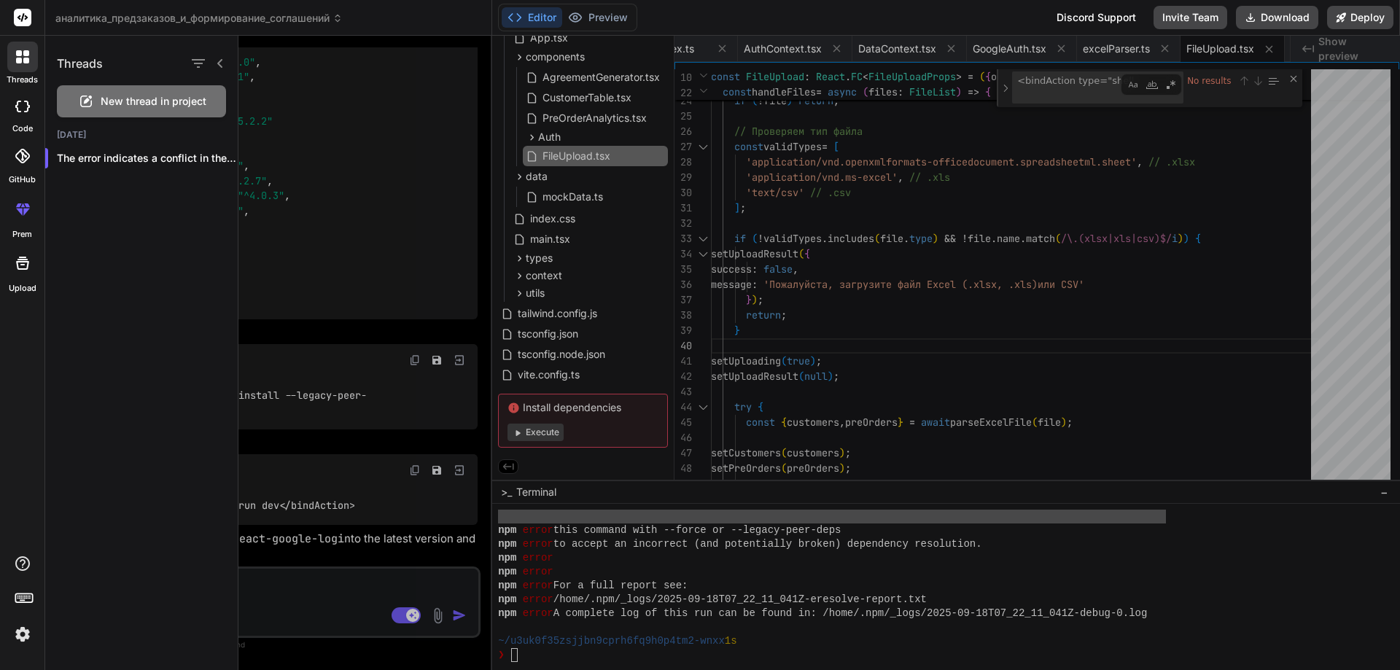
click at [14, 115] on div at bounding box center [23, 106] width 32 height 29
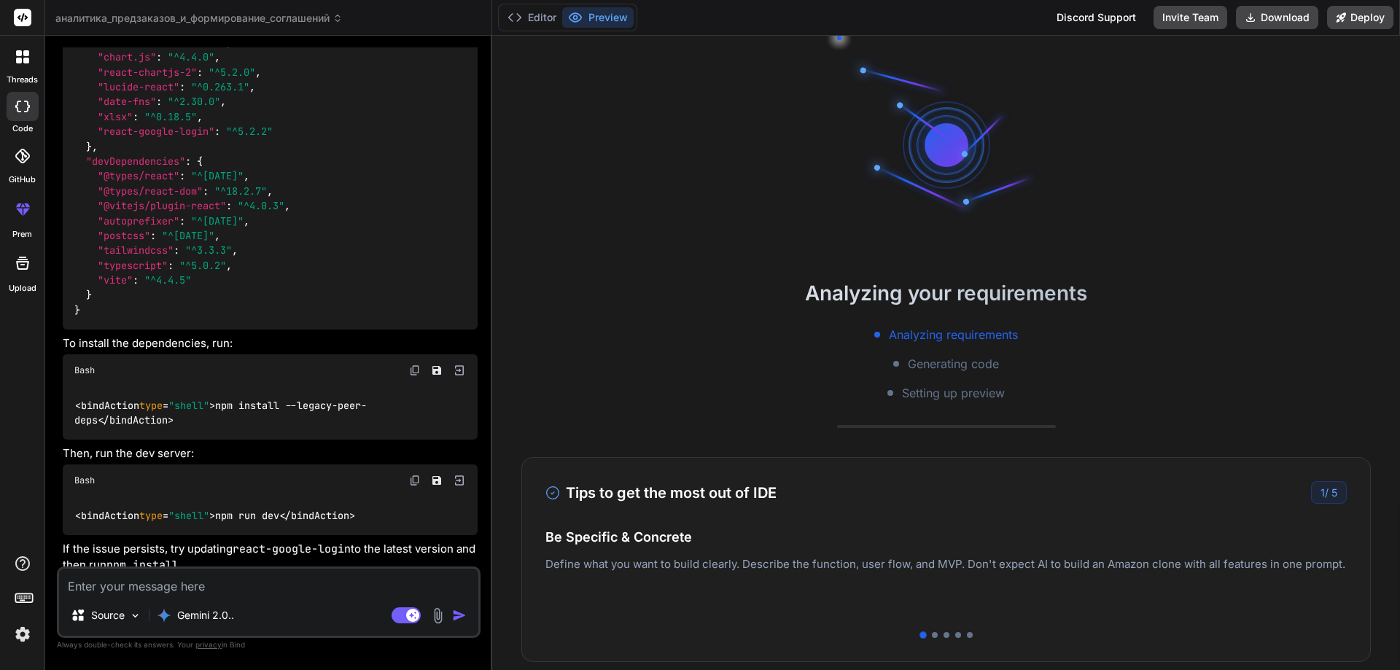
scroll to position [2984, 0]
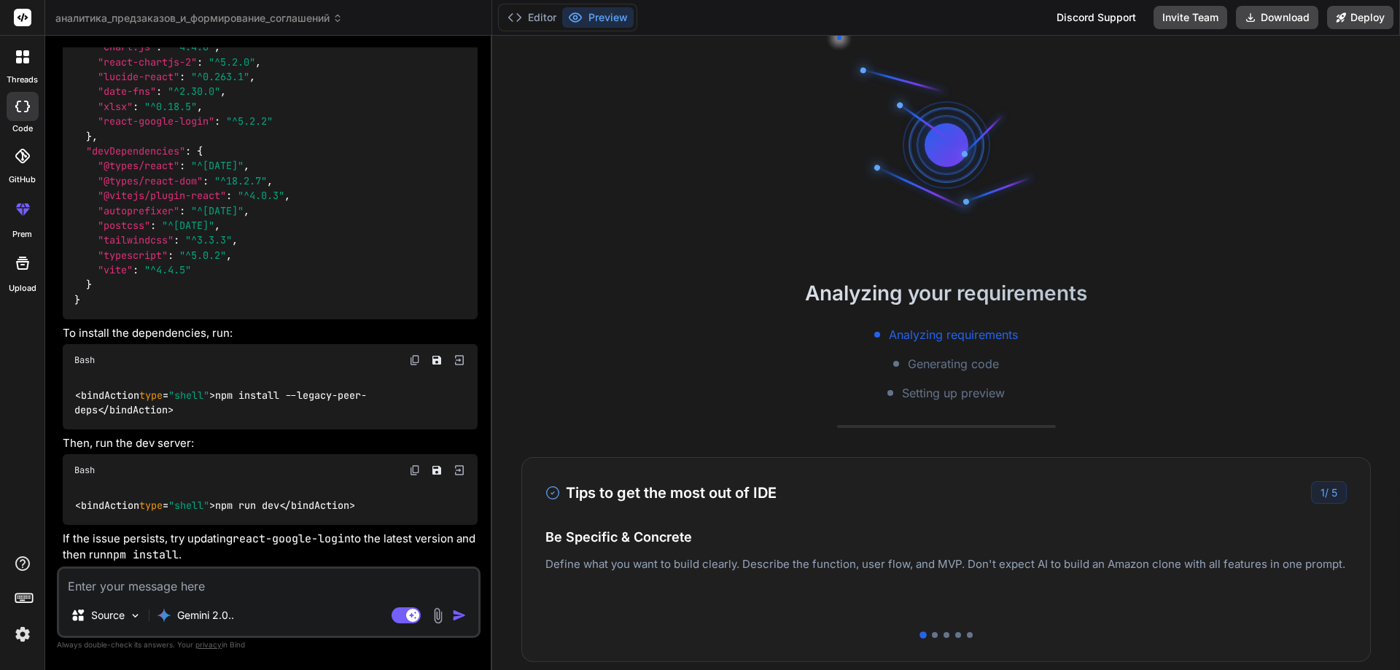
click at [620, 18] on button "Preview" at bounding box center [597, 17] width 71 height 20
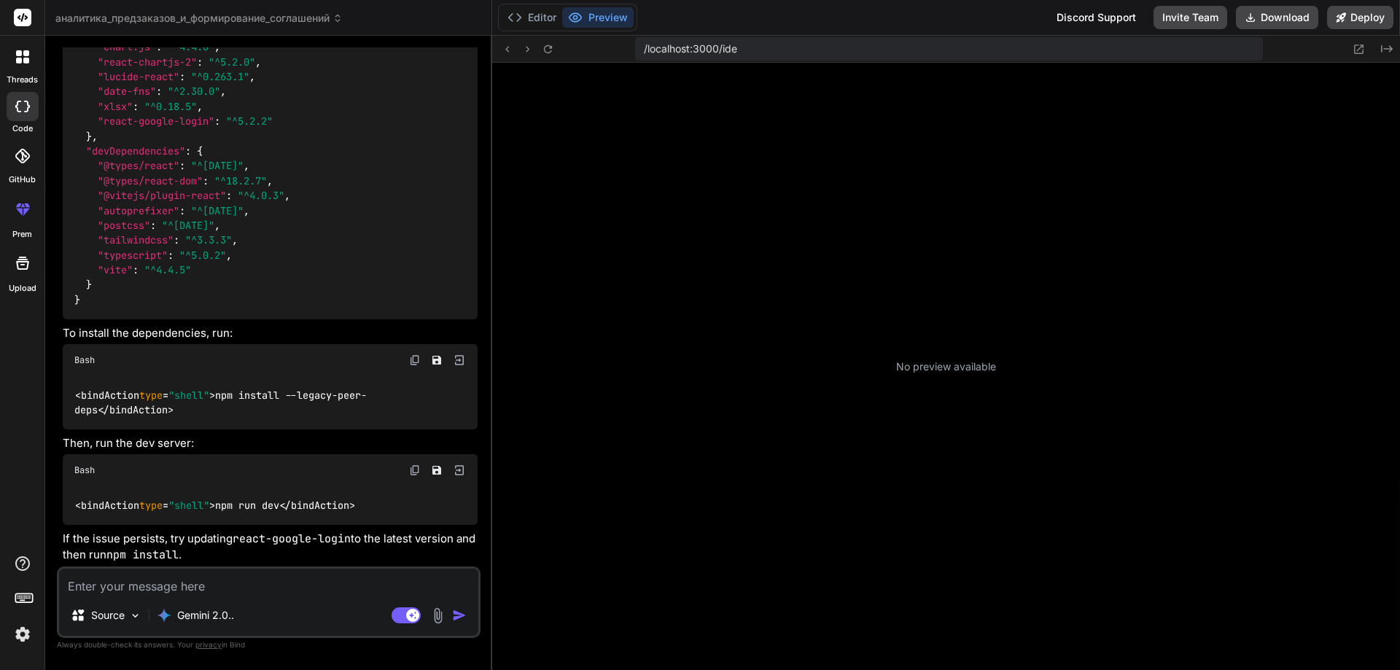
type textarea "x"
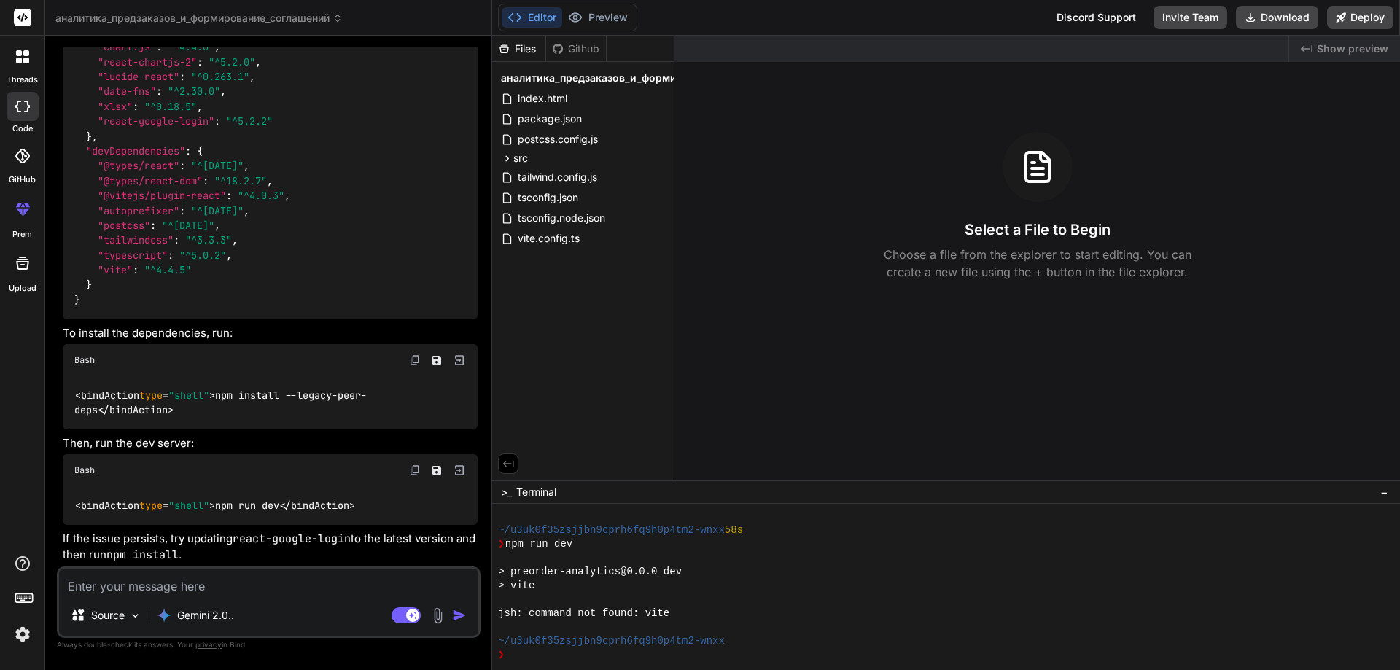
scroll to position [402, 0]
